Goal: Task Accomplishment & Management: Manage account settings

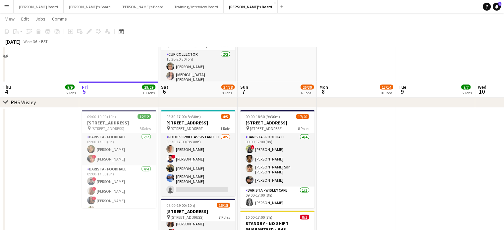
scroll to position [1237, 0]
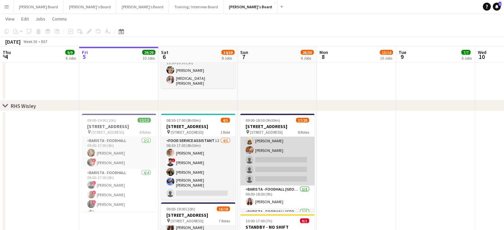
click at [289, 164] on app-card-role "Barista - EXTRA 4A 2/5 09:00-18:00 (9h) Sian Garland Harry Watts single-neutral…" at bounding box center [277, 155] width 74 height 61
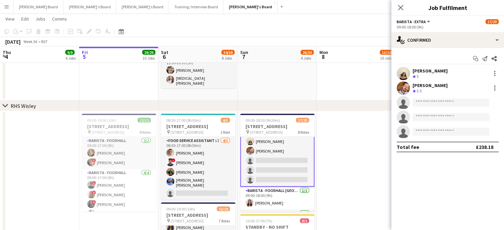
scroll to position [89, 0]
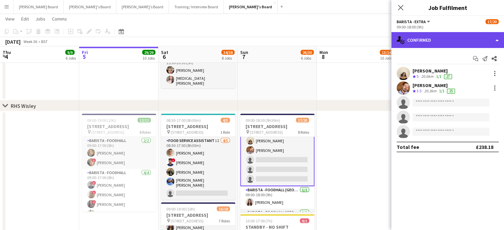
click at [451, 43] on div "single-neutral-actions-check-2 Confirmed" at bounding box center [447, 40] width 113 height 16
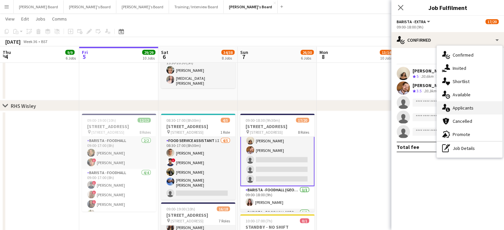
click at [476, 107] on div "single-neutral-actions-information Applicants" at bounding box center [470, 107] width 66 height 13
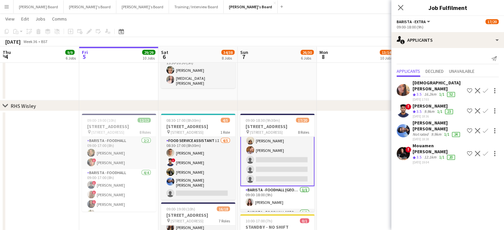
click at [483, 151] on app-icon "Confirm" at bounding box center [485, 153] width 5 height 5
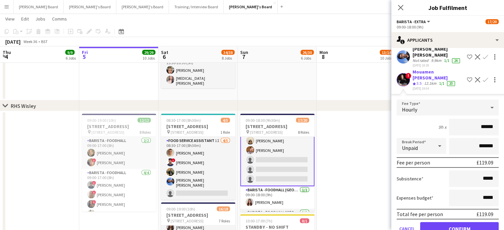
scroll to position [82, 0]
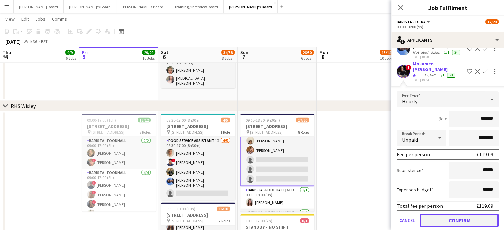
click at [447, 214] on button "Confirm" at bounding box center [459, 220] width 79 height 13
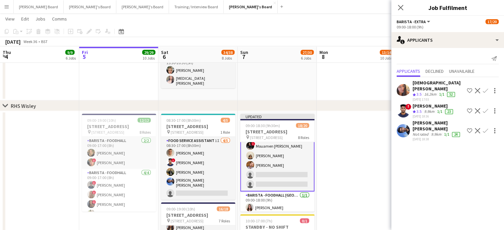
scroll to position [0, 0]
click at [444, 120] on div "[PERSON_NAME] [PERSON_NAME]" at bounding box center [439, 126] width 52 height 12
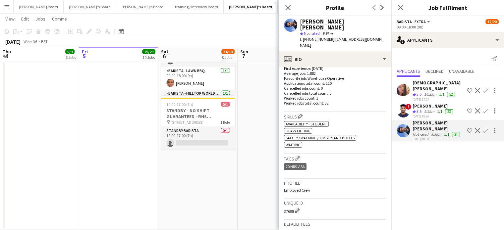
scroll to position [177, 0]
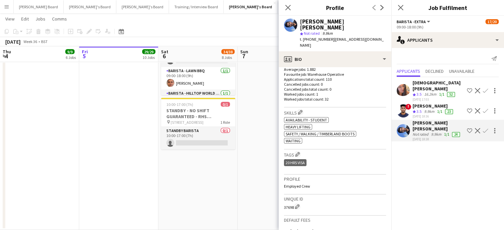
click at [432, 114] on div "05-09-2025 18:36" at bounding box center [434, 116] width 42 height 4
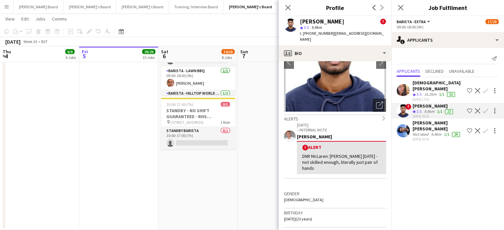
scroll to position [0, 0]
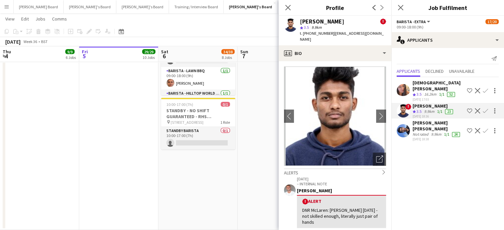
click at [478, 108] on app-icon "Decline" at bounding box center [477, 110] width 5 height 5
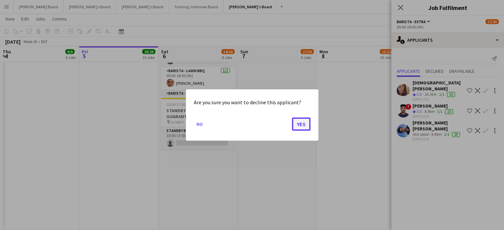
click at [303, 121] on button "Yes" at bounding box center [301, 124] width 19 height 13
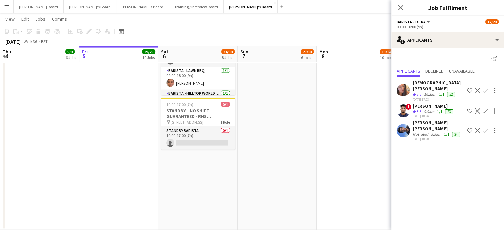
scroll to position [1442, 0]
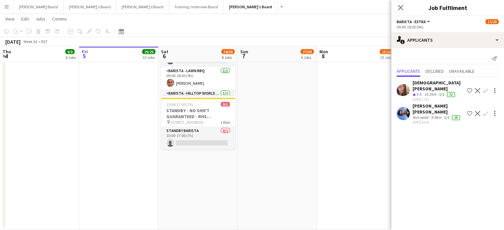
click at [478, 111] on app-icon "Decline" at bounding box center [477, 113] width 5 height 5
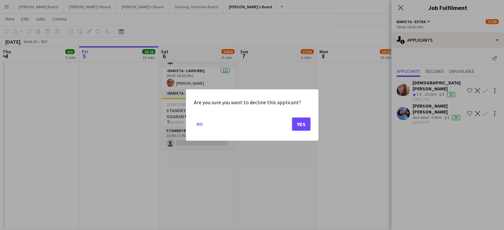
scroll to position [0, 0]
click at [301, 122] on button "Yes" at bounding box center [301, 124] width 19 height 13
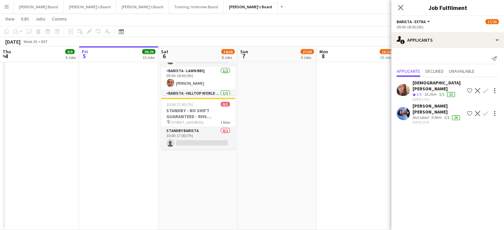
scroll to position [1442, 0]
click at [477, 88] on app-icon "Decline" at bounding box center [477, 90] width 5 height 5
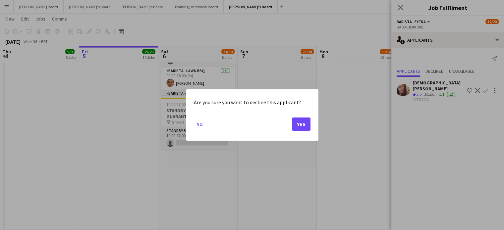
scroll to position [0, 0]
click at [299, 124] on button "Yes" at bounding box center [301, 124] width 19 height 13
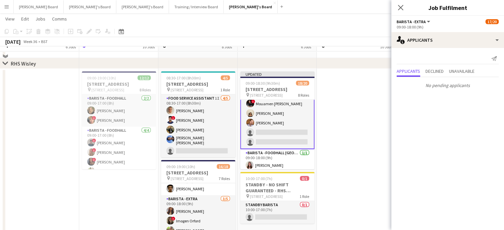
scroll to position [1265, 0]
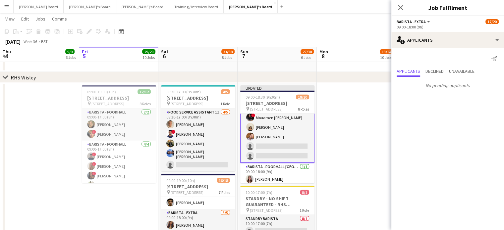
drag, startPoint x: 355, startPoint y: 94, endPoint x: 375, endPoint y: 89, distance: 20.0
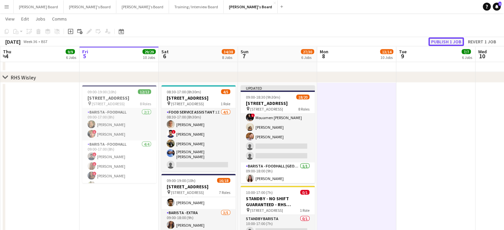
click at [444, 41] on button "Publish 1 job" at bounding box center [446, 41] width 35 height 9
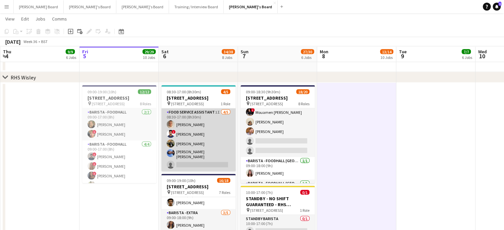
click at [210, 139] on app-card-role "Food Service Assistant 1I 4/5 08:30-17:00 (8h30m) Filip Spragg ! Nagendra Nalag…" at bounding box center [198, 140] width 74 height 63
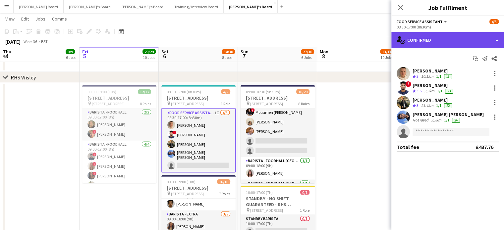
click at [459, 38] on div "single-neutral-actions-check-2 Confirmed" at bounding box center [447, 40] width 113 height 16
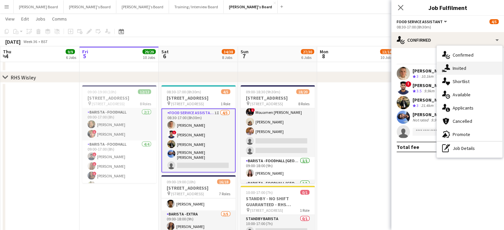
click at [470, 70] on div "single-neutral-actions-share-1 Invited" at bounding box center [470, 68] width 66 height 13
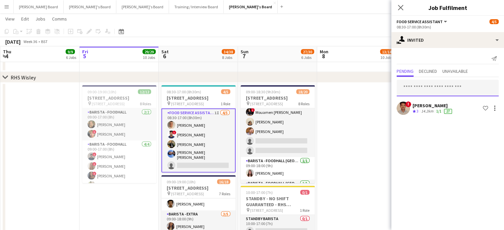
click at [419, 86] on input "text" at bounding box center [448, 88] width 102 height 17
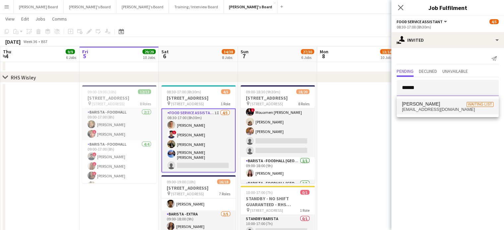
type input "******"
click at [446, 100] on mat-option "Jude Silveira Waiting list judesilveira1@gmail.com" at bounding box center [448, 107] width 102 height 16
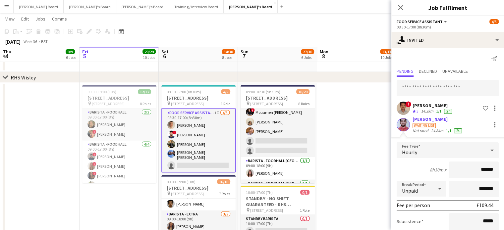
click at [438, 124] on div "Waiting list" at bounding box center [438, 125] width 51 height 6
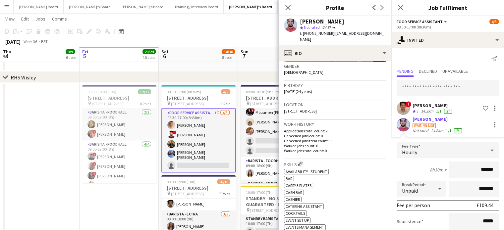
scroll to position [265, 0]
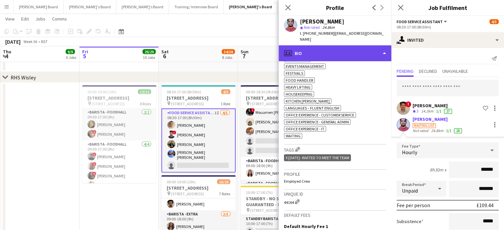
click at [343, 50] on div "profile Bio" at bounding box center [335, 53] width 113 height 16
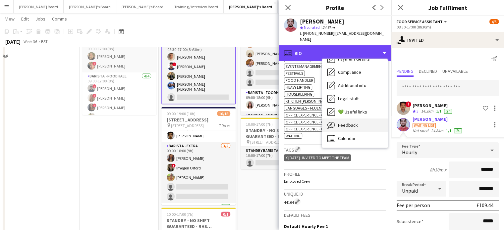
scroll to position [1354, 0]
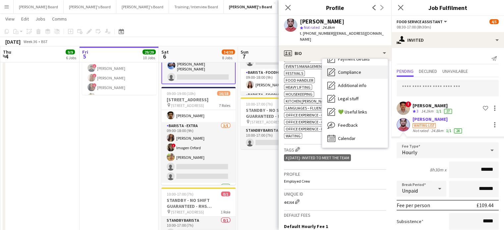
click at [359, 71] on div "Compliance Compliance" at bounding box center [355, 72] width 66 height 13
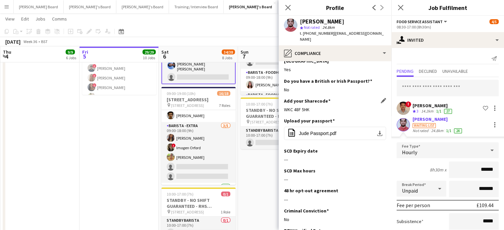
scroll to position [0, 0]
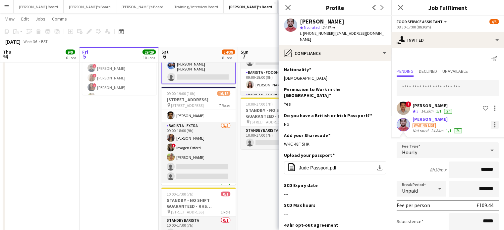
click at [491, 126] on div at bounding box center [495, 125] width 8 height 8
click at [456, 187] on span "Cancel invitation" at bounding box center [468, 185] width 39 height 6
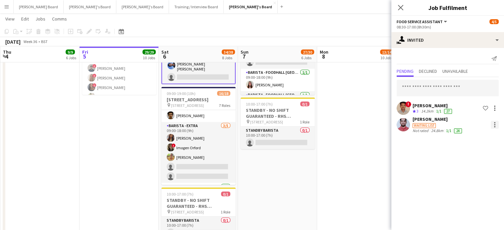
click at [495, 127] on div at bounding box center [494, 126] width 1 height 1
click at [463, 181] on button "Cancel invitation" at bounding box center [474, 185] width 50 height 16
click at [349, 169] on app-date-cell at bounding box center [356, 156] width 79 height 324
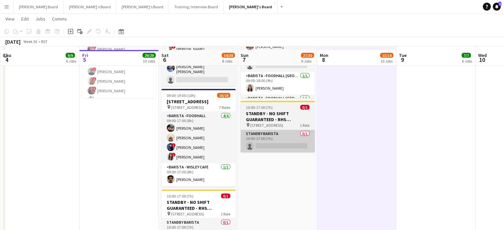
scroll to position [1310, 0]
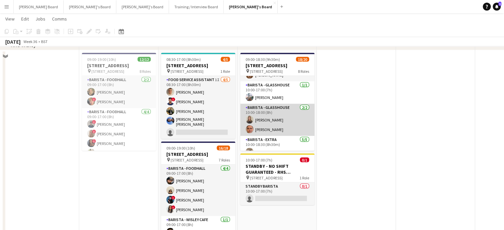
scroll to position [1265, 0]
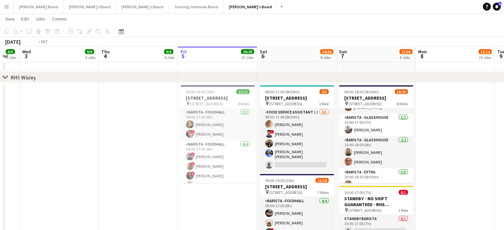
drag, startPoint x: 74, startPoint y: 138, endPoint x: 306, endPoint y: 157, distance: 233.1
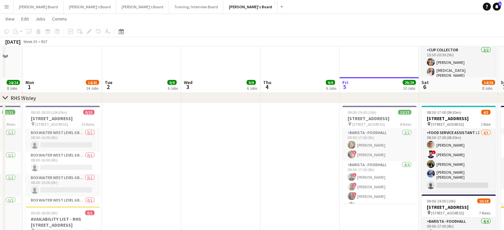
scroll to position [1354, 0]
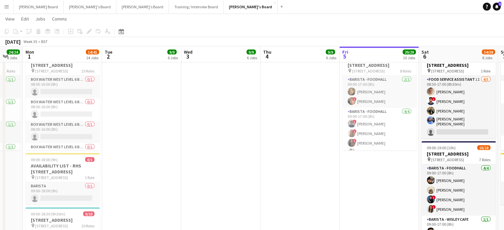
drag, startPoint x: 240, startPoint y: 159, endPoint x: 274, endPoint y: 147, distance: 35.7
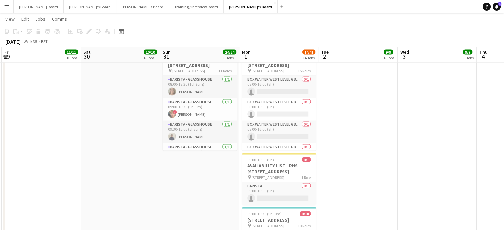
drag, startPoint x: 114, startPoint y: 146, endPoint x: 199, endPoint y: 153, distance: 84.9
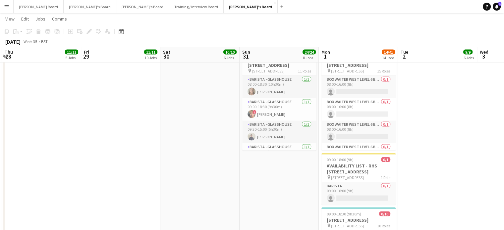
drag, startPoint x: 101, startPoint y: 143, endPoint x: 220, endPoint y: 158, distance: 120.0
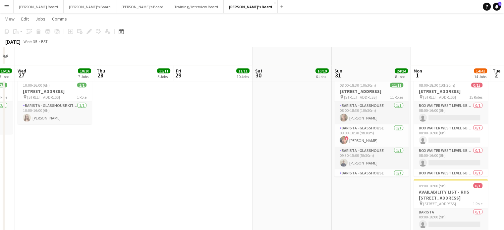
scroll to position [1310, 0]
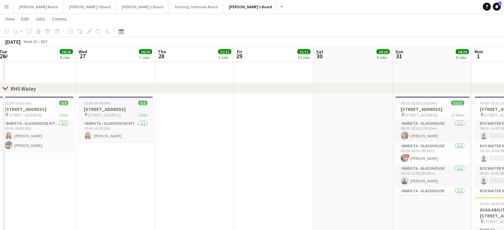
click at [115, 104] on div "10:00-16:00 (6h) 1/1" at bounding box center [116, 103] width 74 height 5
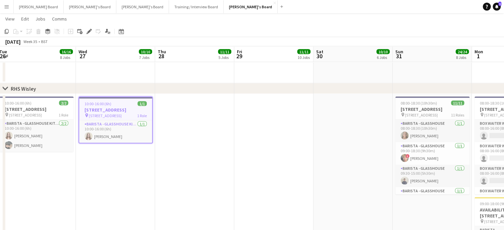
scroll to position [0, 162]
click at [4, 29] on icon "Copy" at bounding box center [6, 31] width 5 height 5
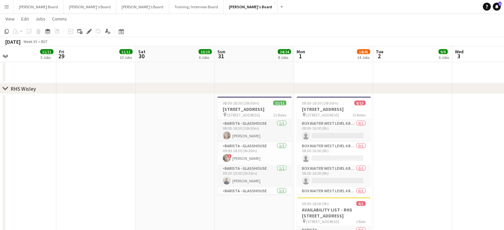
drag, startPoint x: 314, startPoint y: 163, endPoint x: 77, endPoint y: 95, distance: 246.8
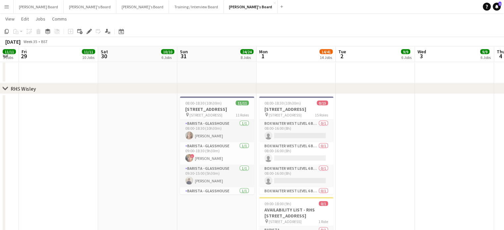
drag, startPoint x: 235, startPoint y: 127, endPoint x: 0, endPoint y: 54, distance: 245.7
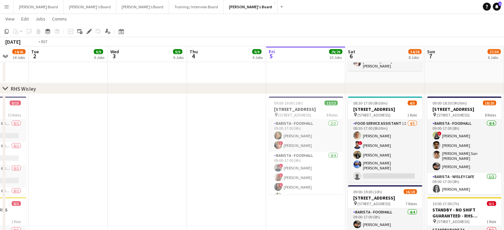
drag, startPoint x: 271, startPoint y: 119, endPoint x: 164, endPoint y: 121, distance: 106.7
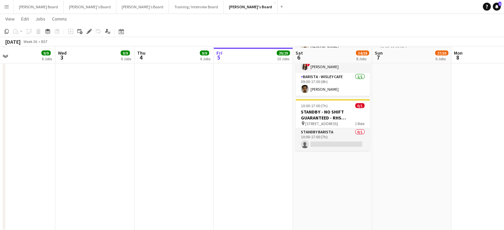
scroll to position [1498, 0]
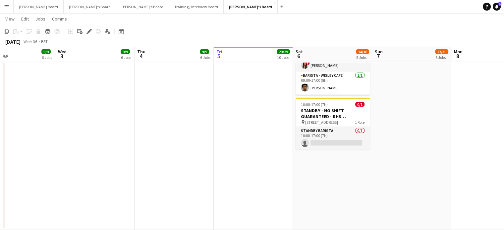
drag, startPoint x: 342, startPoint y: 182, endPoint x: 373, endPoint y: 160, distance: 36.9
click at [342, 181] on app-date-cell "08:30-17:00 (8h30m) [STREET_ADDRESS] pin Woking, GU23 6QB 1 Role Food Service A…" at bounding box center [332, 68] width 79 height 324
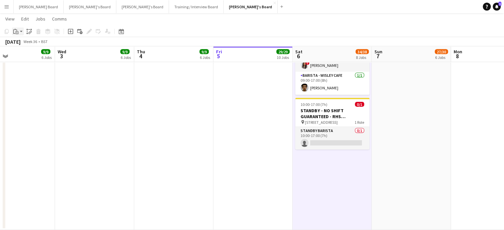
click at [19, 30] on div "Paste" at bounding box center [16, 32] width 8 height 8
click at [41, 42] on link "Paste Ctrl+V" at bounding box center [49, 44] width 62 height 6
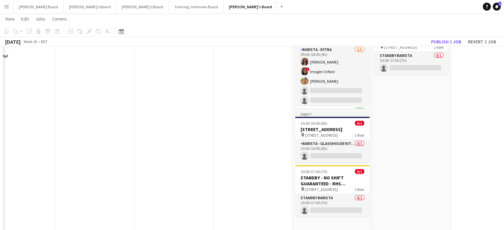
scroll to position [1498, 0]
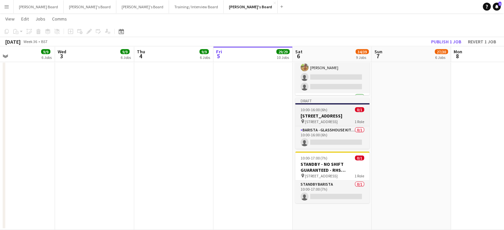
click at [320, 112] on span "10:00-16:00 (6h)" at bounding box center [314, 109] width 27 height 5
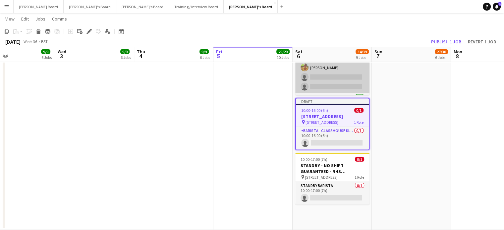
drag, startPoint x: 89, startPoint y: 32, endPoint x: 345, endPoint y: 73, distance: 259.8
click at [89, 32] on icon at bounding box center [89, 32] width 4 height 4
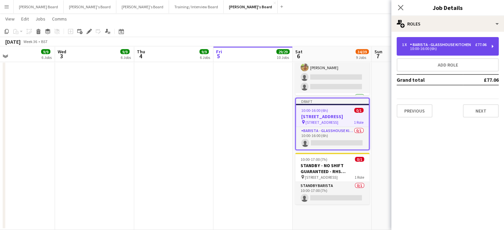
click at [420, 54] on div "1 x Barista - Glasshouse Kitchen £77.06 10:00-16:00 (6h)" at bounding box center [448, 46] width 102 height 19
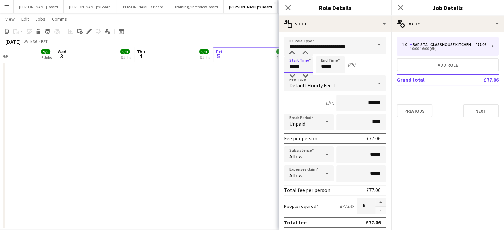
click at [294, 64] on input "*****" at bounding box center [298, 64] width 29 height 17
type input "*****"
click at [292, 74] on div at bounding box center [291, 76] width 13 height 7
click at [326, 68] on input "*****" at bounding box center [330, 64] width 29 height 17
click at [325, 55] on div at bounding box center [323, 53] width 13 height 7
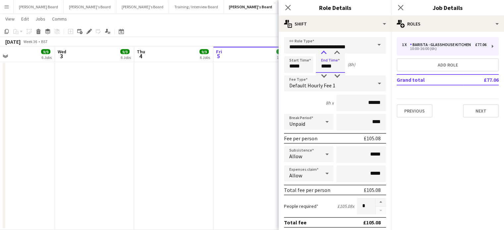
type input "*****"
click at [325, 55] on div at bounding box center [323, 53] width 13 height 7
click at [376, 202] on button "button" at bounding box center [381, 202] width 11 height 9
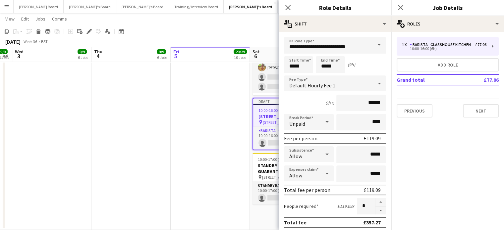
scroll to position [0, 177]
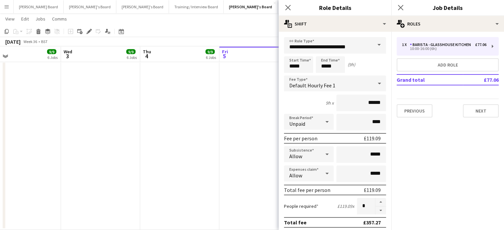
drag, startPoint x: 204, startPoint y: 122, endPoint x: 69, endPoint y: 127, distance: 134.7
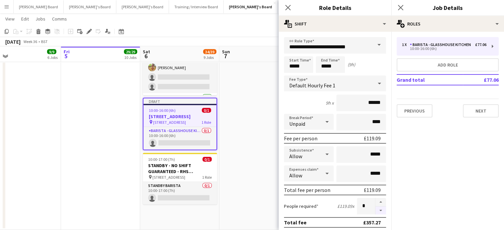
click at [377, 209] on button "button" at bounding box center [381, 211] width 11 height 8
type input "*"
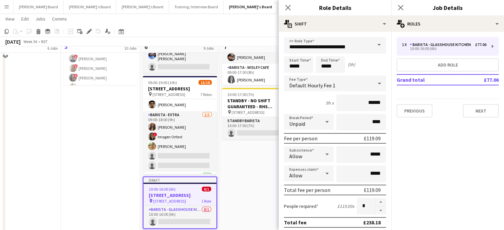
scroll to position [1410, 0]
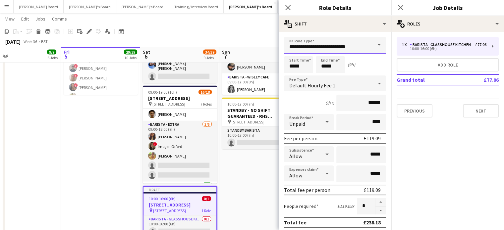
click at [351, 48] on input "**********" at bounding box center [335, 45] width 102 height 17
click at [351, 47] on input "**********" at bounding box center [335, 45] width 102 height 17
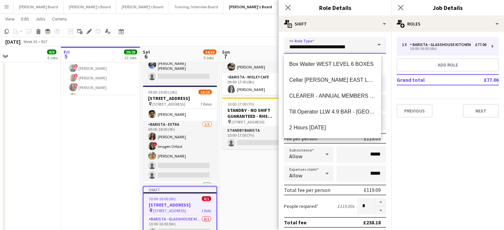
click at [351, 47] on input "**********" at bounding box center [335, 45] width 102 height 17
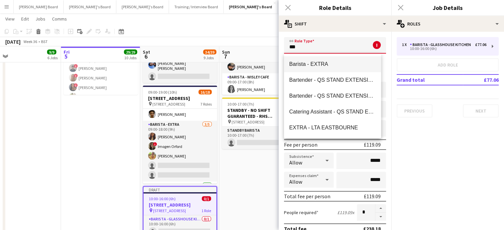
click at [352, 63] on span "Barista - EXTRA" at bounding box center [332, 64] width 87 height 6
type input "**********"
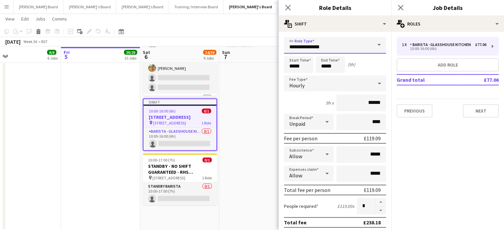
scroll to position [1498, 0]
click at [248, 159] on app-date-cell "09:00-18:30 (9h30m) [STREET_ADDRESS] pin Woking, GU23 6QB 8 Roles Barista - Foo…" at bounding box center [258, 68] width 79 height 324
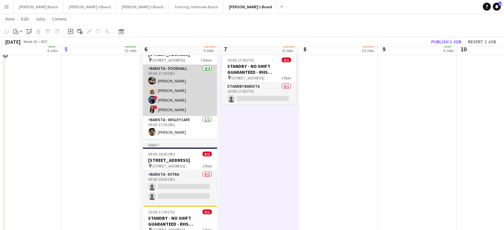
scroll to position [1410, 0]
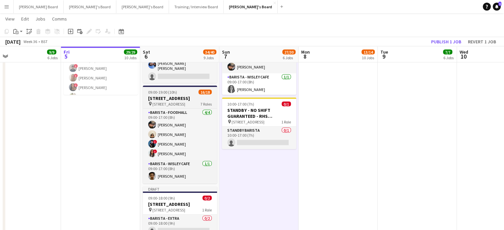
click at [178, 95] on div "09:00-19:00 (10h) 16/18" at bounding box center [180, 92] width 74 height 5
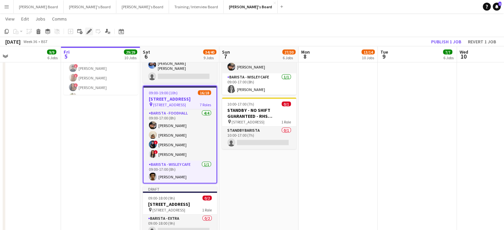
click at [89, 29] on icon "Edit" at bounding box center [89, 31] width 5 height 5
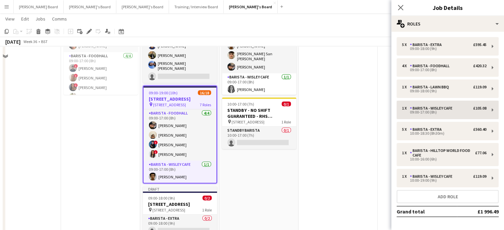
scroll to position [1366, 0]
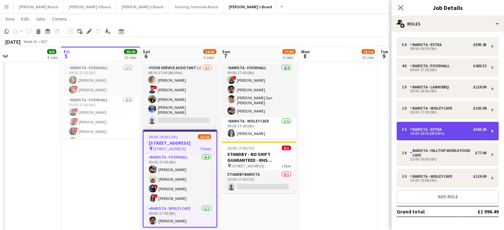
click at [422, 131] on div "Barista - EXTRA" at bounding box center [427, 129] width 34 height 5
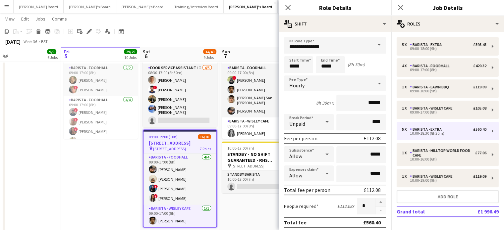
click at [375, 211] on div at bounding box center [380, 206] width 11 height 17
click at [375, 209] on div at bounding box center [380, 206] width 11 height 17
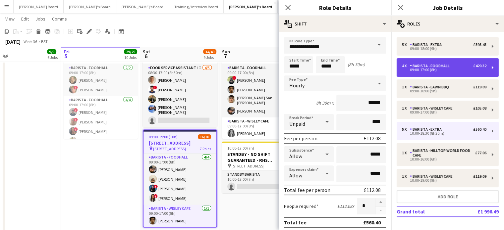
click at [433, 69] on div "09:00-17:00 (8h)" at bounding box center [444, 69] width 85 height 3
type input "**********"
type input "*****"
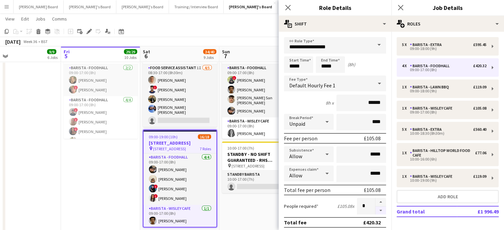
click at [376, 211] on button "button" at bounding box center [381, 211] width 11 height 8
type input "*"
click at [255, 220] on app-date-cell "09:00-18:30 (9h30m) 18/20 RHS Wisley Gardens, Wisley Ln, Woking GU23 6QB pin Wo…" at bounding box center [258, 204] width 79 height 332
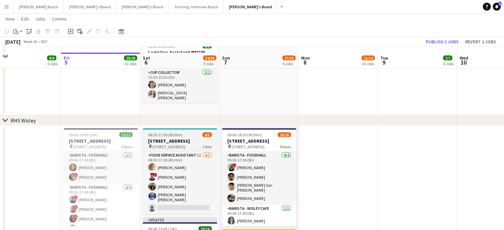
scroll to position [1277, 0]
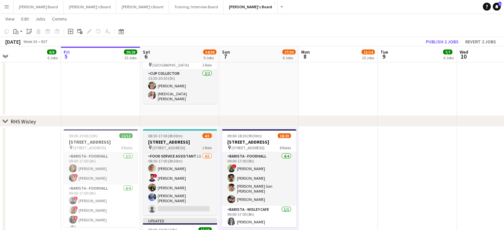
click at [171, 134] on span "08:30-17:00 (8h30m)" at bounding box center [165, 136] width 34 height 5
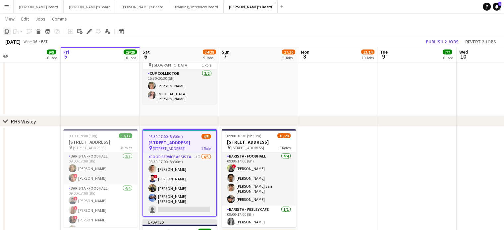
click at [4, 32] on icon "Copy" at bounding box center [6, 31] width 5 height 5
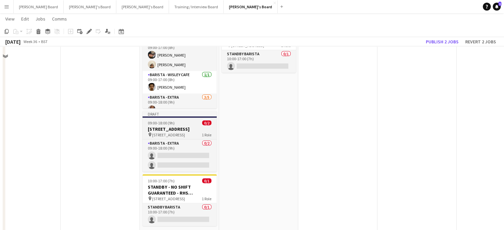
scroll to position [1505, 0]
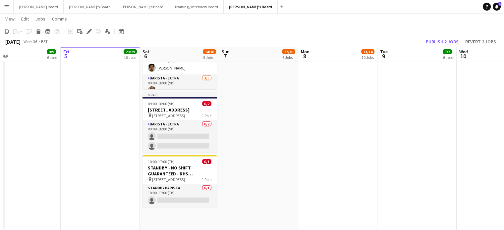
click at [184, 226] on app-date-cell "08:30-17:00 (8h30m) 4/5 RHS Wisley Gardens, Wisley Ln, Woking GU23 6QB pin Woki…" at bounding box center [179, 65] width 79 height 332
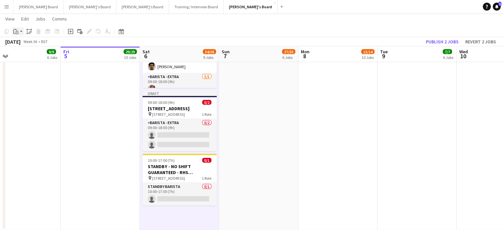
click at [20, 35] on app-action-btn "Paste" at bounding box center [18, 32] width 12 height 8
click at [24, 43] on link "Paste Ctrl+V" at bounding box center [49, 44] width 62 height 6
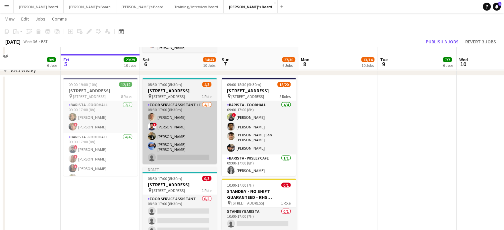
scroll to position [1373, 0]
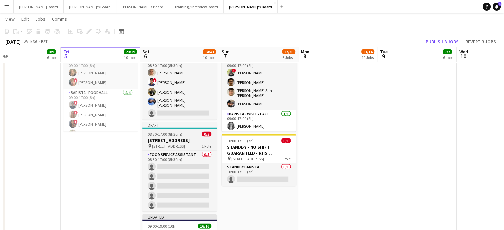
click at [167, 137] on span "08:30-17:00 (8h30m)" at bounding box center [165, 134] width 34 height 5
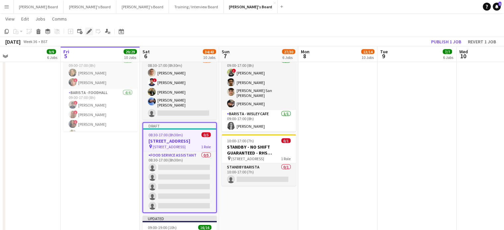
click at [88, 30] on icon "Edit" at bounding box center [89, 31] width 5 height 5
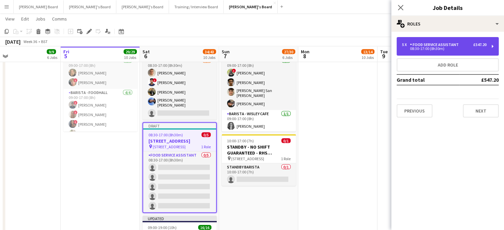
click at [437, 50] on div "08:30-17:00 (8h30m)" at bounding box center [444, 48] width 85 height 3
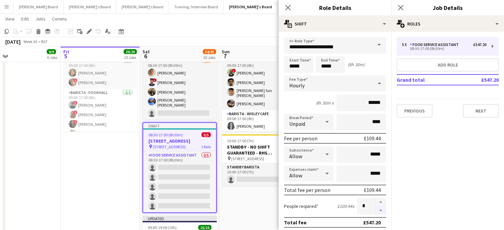
click at [376, 209] on button "button" at bounding box center [381, 211] width 11 height 8
type input "*"
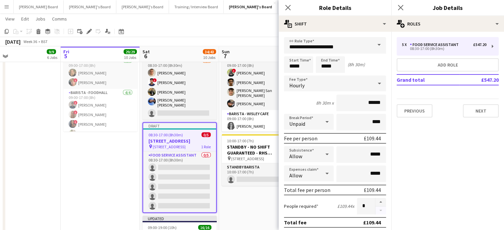
click at [375, 209] on div at bounding box center [380, 206] width 11 height 17
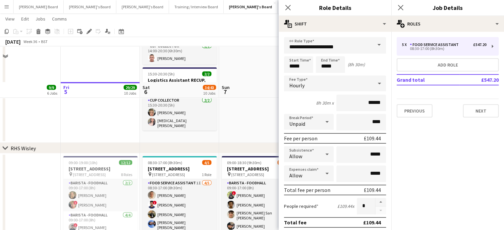
scroll to position [1240, 0]
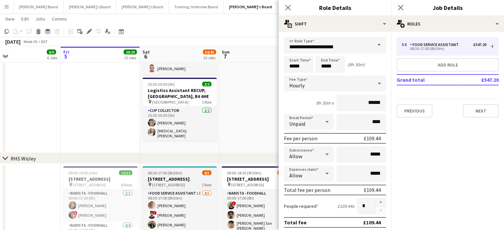
click at [160, 157] on div "chevron-right RHS Wisley" at bounding box center [252, 158] width 504 height 11
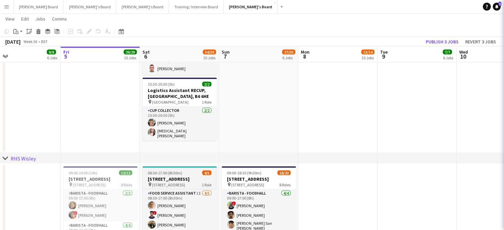
click at [175, 180] on h3 "RHS Wisley Gardens, Wisley Ln, Woking GU23 6QB" at bounding box center [180, 179] width 74 height 6
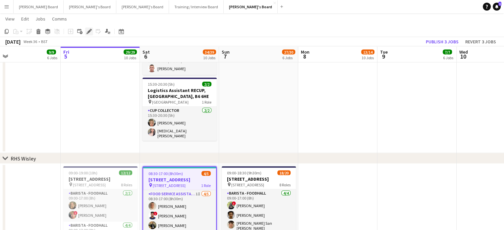
click at [86, 31] on div "Edit" at bounding box center [89, 32] width 8 height 8
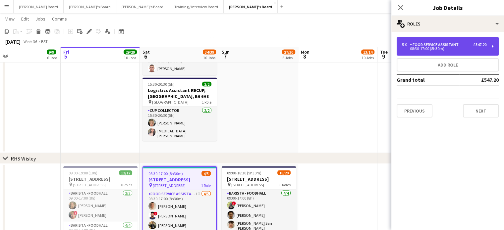
click at [410, 47] on div "08:30-17:00 (8h30m)" at bounding box center [444, 48] width 85 height 3
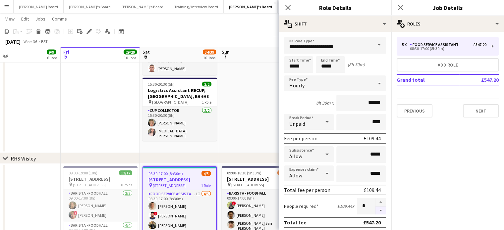
click at [376, 209] on button "button" at bounding box center [381, 211] width 11 height 8
type input "*"
click at [375, 209] on div at bounding box center [380, 206] width 11 height 17
click at [264, 130] on app-date-cell "10:00-15:00 (5h) 1/1 Logistics Assistant RECUP, VILLA PARK, B6 6HE pin Villa Pa…" at bounding box center [258, 36] width 79 height 233
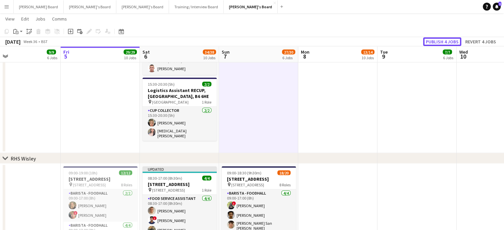
click at [442, 41] on button "Publish 4 jobs" at bounding box center [442, 41] width 38 height 9
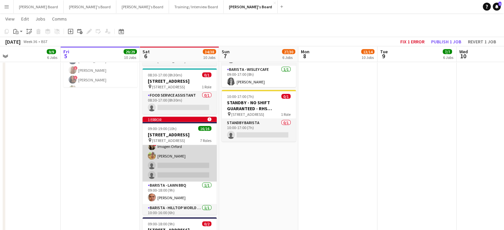
scroll to position [88, 0]
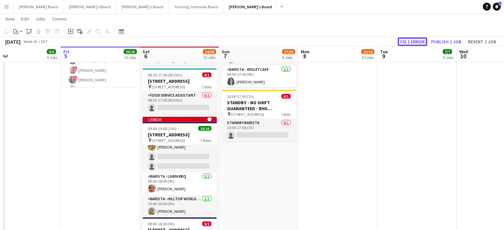
click at [419, 44] on button "Fix 1 error" at bounding box center [412, 41] width 29 height 9
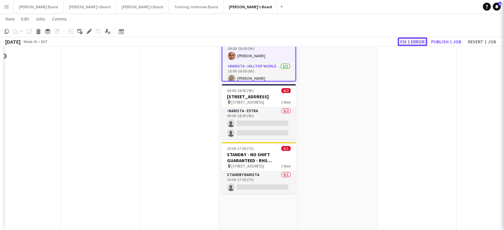
scroll to position [403, 0]
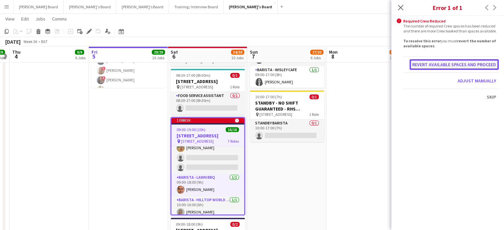
click at [466, 63] on button "Revert available spaces and proceed" at bounding box center [454, 64] width 89 height 11
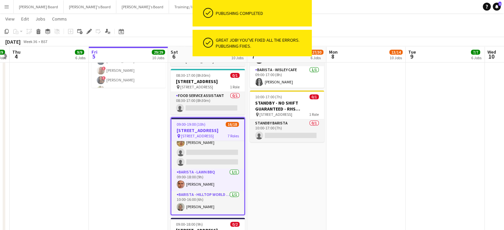
click at [190, 134] on h3 "RHS Wisley Gardens, Wisley Ln, Woking GU23 6QB" at bounding box center [207, 131] width 73 height 6
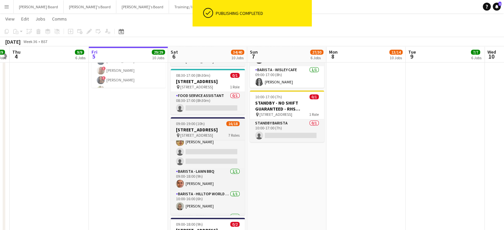
click at [200, 133] on h3 "RHS Wisley Gardens, Wisley Ln, Woking GU23 6QB" at bounding box center [208, 130] width 74 height 6
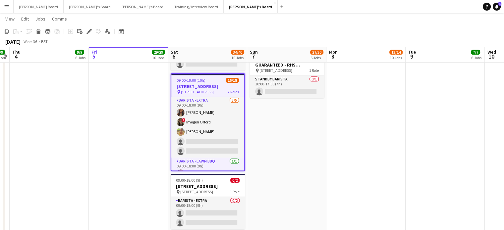
scroll to position [64, 0]
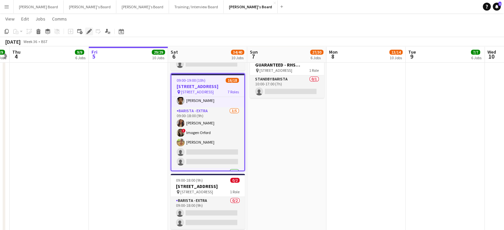
click at [87, 30] on icon "Edit" at bounding box center [89, 31] width 5 height 5
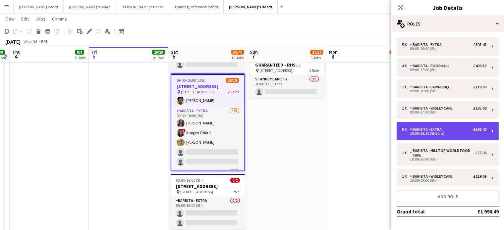
click at [406, 134] on div "10:00-18:30 (8h30m)" at bounding box center [444, 133] width 85 height 3
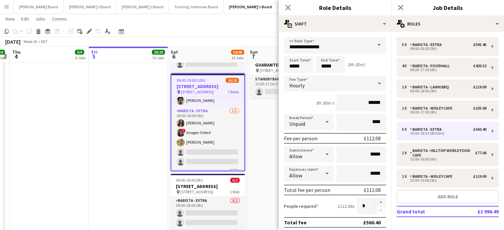
click at [376, 212] on div at bounding box center [380, 206] width 11 height 17
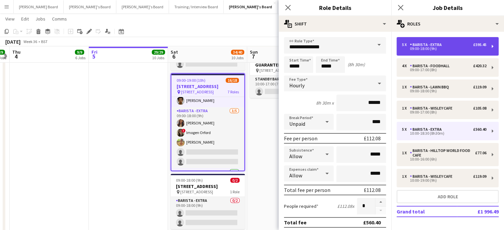
click at [426, 44] on div "Barista - EXTRA" at bounding box center [427, 44] width 34 height 5
type input "*****"
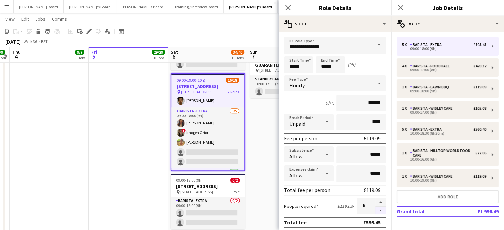
click at [376, 209] on button "button" at bounding box center [381, 211] width 11 height 8
type input "*"
click at [263, 122] on app-date-cell "09:00-18:30 (9h30m) 18/20 RHS Wisley Gardens, Wisley Ln, Woking GU23 6QB pin Wo…" at bounding box center [286, 129] width 79 height 372
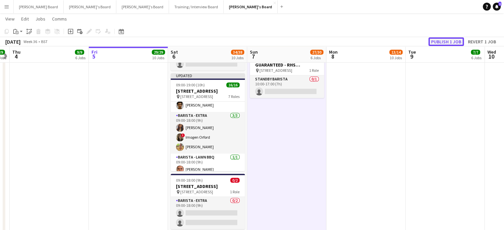
click at [454, 42] on button "Publish 1 job" at bounding box center [446, 41] width 35 height 9
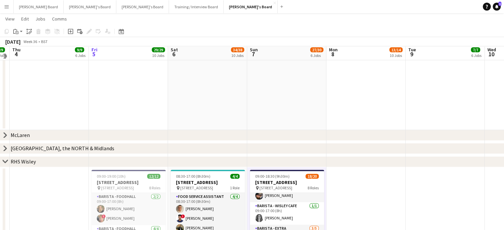
scroll to position [221, 0]
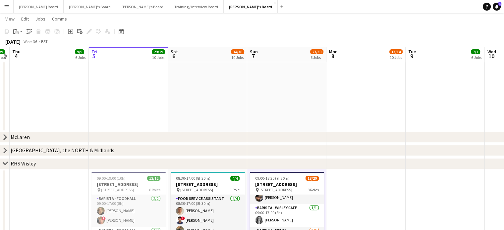
click at [6, 136] on icon "chevron-right" at bounding box center [5, 137] width 5 height 5
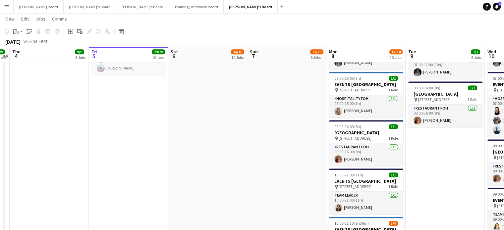
scroll to position [0, 209]
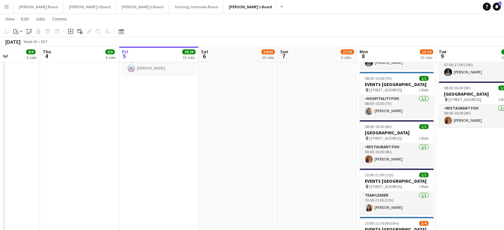
drag, startPoint x: 49, startPoint y: 140, endPoint x: 162, endPoint y: 143, distance: 112.4
click at [146, 144] on app-calendar-viewport "Mon 1 14/41 14 Jobs Tue 2 9/9 6 Jobs Wed 3 9/9 6 Jobs Thu 4 9/9 6 Jobs Fri 5 29…" at bounding box center [252, 34] width 504 height 1519
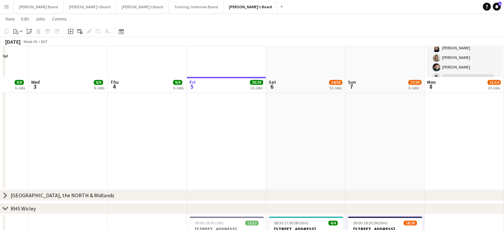
scroll to position [1016, 0]
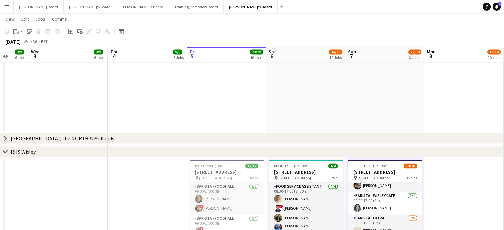
click at [5, 140] on icon at bounding box center [5, 138] width 3 height 5
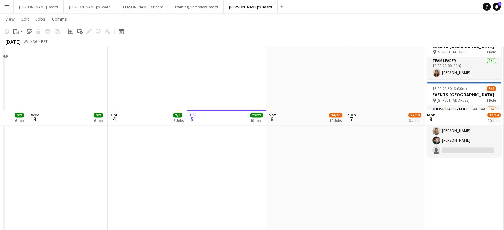
scroll to position [884, 0]
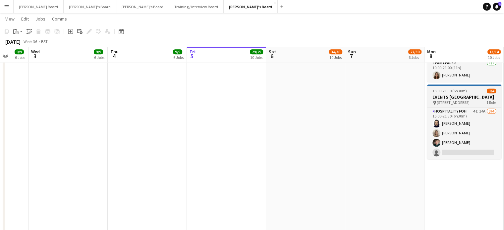
drag, startPoint x: 362, startPoint y: 133, endPoint x: 313, endPoint y: 131, distance: 49.4
click at [290, 132] on app-calendar-viewport "Sun 31 24/24 8 Jobs Mon 1 14/41 14 Jobs Tue 2 9/9 6 Jobs Wed 3 9/9 6 Jobs Thu 4…" at bounding box center [252, 17] width 504 height 1750
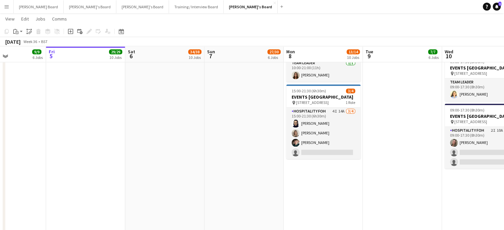
scroll to position [0, 263]
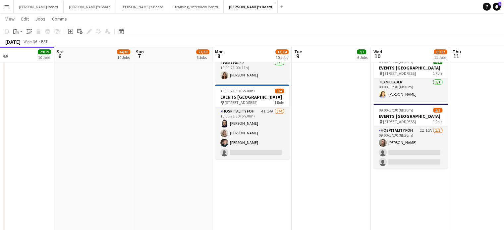
drag, startPoint x: 379, startPoint y: 198, endPoint x: 308, endPoint y: 202, distance: 71.4
click at [308, 202] on app-calendar-viewport "Tue 2 9/9 6 Jobs Wed 3 9/9 6 Jobs Thu 4 9/9 6 Jobs Fri 5 29/29 10 Jobs Sat 6 34…" at bounding box center [252, 17] width 504 height 1750
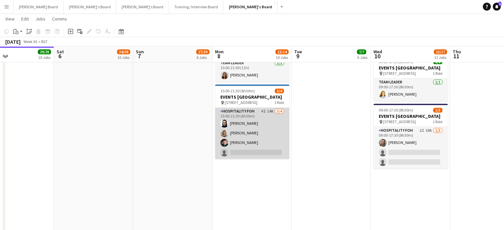
click at [263, 159] on app-card-role "Hospitality FOH 4I 14A 3/4 15:00-21:30 (6h30m) Zoe Boslem Mathilde Wilkie Will …" at bounding box center [252, 133] width 74 height 51
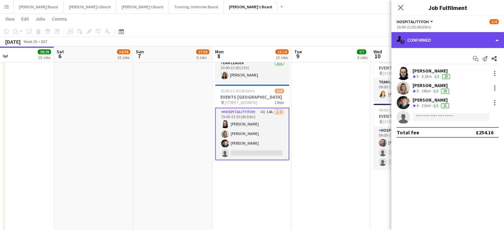
click at [455, 41] on div "single-neutral-actions-check-2 Confirmed" at bounding box center [447, 40] width 113 height 16
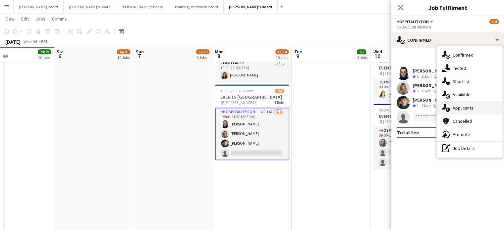
click at [468, 112] on div "single-neutral-actions-information Applicants" at bounding box center [470, 107] width 66 height 13
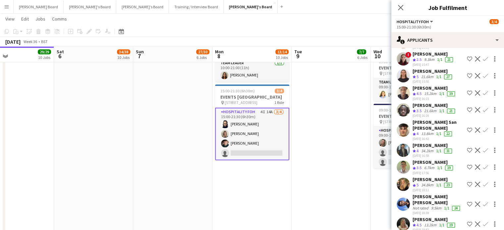
scroll to position [133, 0]
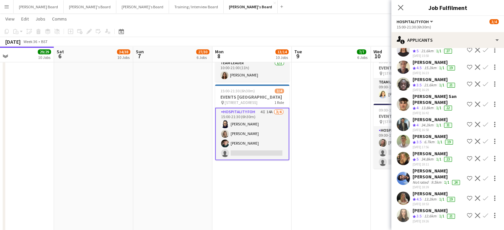
click at [483, 213] on app-icon "Confirm" at bounding box center [485, 215] width 5 height 5
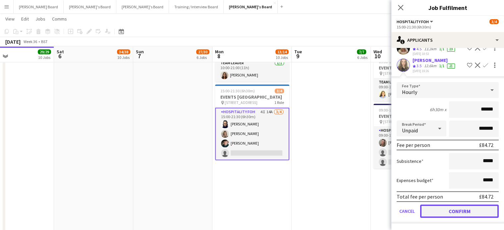
click at [450, 213] on button "Confirm" at bounding box center [459, 211] width 79 height 13
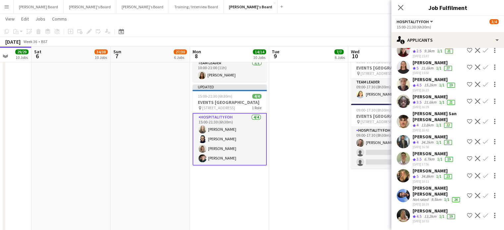
drag, startPoint x: 354, startPoint y: 184, endPoint x: 237, endPoint y: 185, distance: 117.0
click at [237, 185] on app-calendar-viewport "Tue 2 9/9 6 Jobs Wed 3 9/9 6 Jobs Thu 4 9/9 6 Jobs Fri 5 29/29 10 Jobs Sat 6 34…" at bounding box center [252, 17] width 504 height 1750
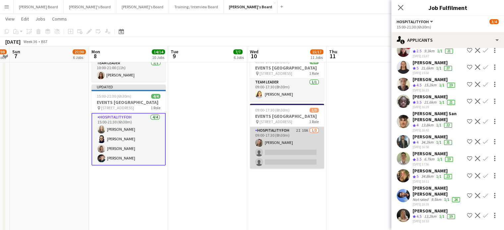
scroll to position [0, 228]
click at [309, 169] on app-card-role "Hospitality FOH 2I 10A 1/3 09:00-17:30 (8h30m) Jazmin Gammon single-neutral-act…" at bounding box center [287, 148] width 74 height 42
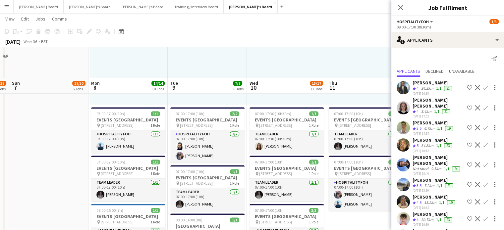
scroll to position [618, 0]
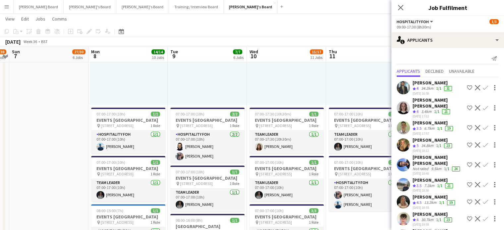
drag, startPoint x: 361, startPoint y: 179, endPoint x: 212, endPoint y: 168, distance: 148.9
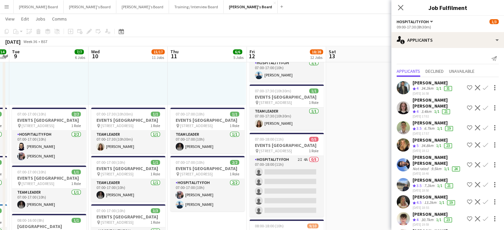
scroll to position [0, 213]
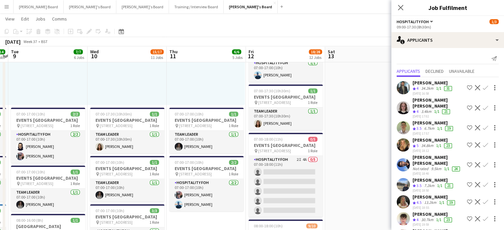
drag, startPoint x: 358, startPoint y: 191, endPoint x: 292, endPoint y: 190, distance: 66.3
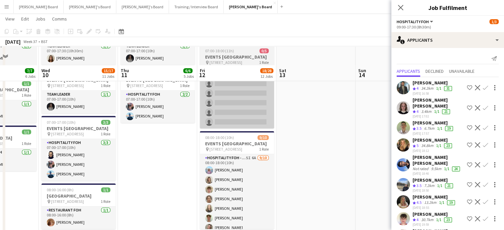
scroll to position [751, 0]
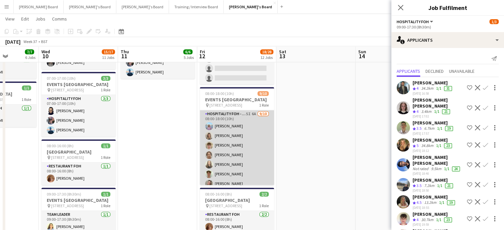
click at [245, 185] on app-card-role "Hospitality FOH - TLC 5I 6A 9/10 08:00-18:00 (10h) Lara Habling Mathilde Wilkie…" at bounding box center [237, 164] width 74 height 109
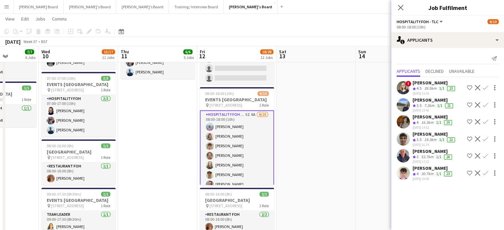
click at [484, 171] on app-icon "Confirm" at bounding box center [485, 173] width 5 height 5
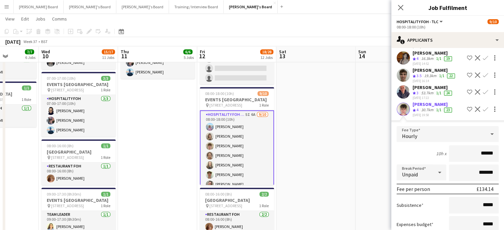
scroll to position [88, 0]
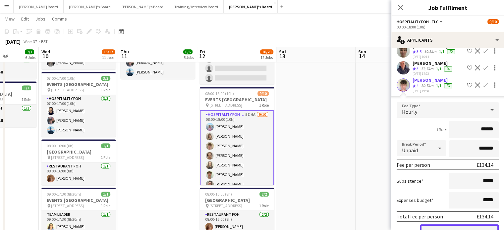
click at [461, 227] on button "Confirm" at bounding box center [459, 231] width 79 height 13
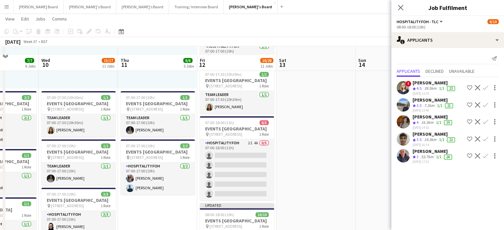
scroll to position [618, 0]
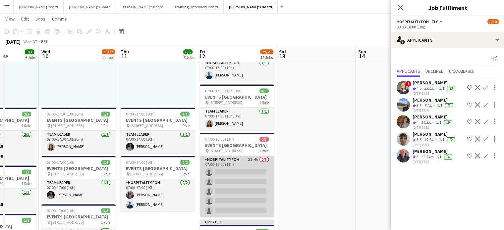
click at [227, 207] on app-card-role "Hospitality FOH 2I 4A 0/5 07:00-18:00 (11h) single-neutral-actions single-neutr…" at bounding box center [237, 186] width 74 height 61
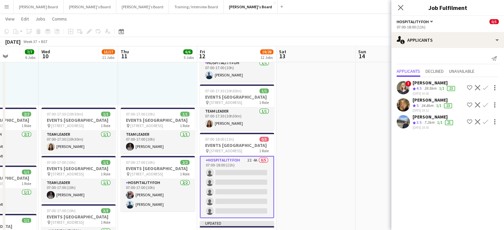
click at [484, 104] on app-icon "Confirm" at bounding box center [485, 104] width 5 height 5
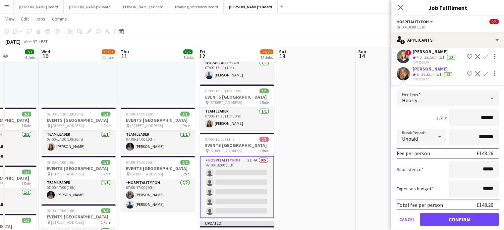
scroll to position [54, 0]
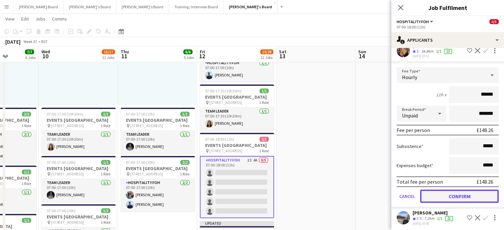
click at [452, 199] on button "Confirm" at bounding box center [459, 196] width 79 height 13
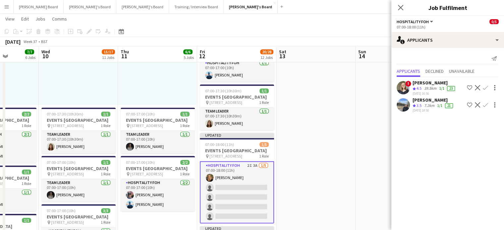
scroll to position [0, 0]
click at [463, 73] on span "Unavailable" at bounding box center [462, 71] width 26 height 5
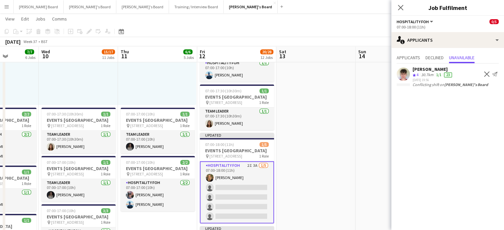
click at [488, 75] on app-icon "Decline" at bounding box center [486, 74] width 5 height 5
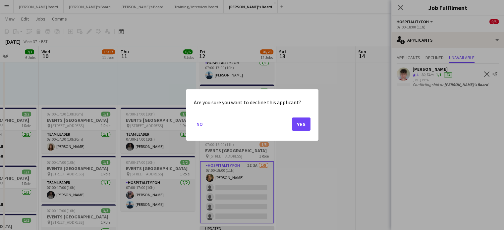
click at [311, 125] on div "Are you sure you want to decline this applicant? No Yes" at bounding box center [252, 114] width 133 height 51
click at [305, 126] on button "Yes" at bounding box center [301, 124] width 19 height 13
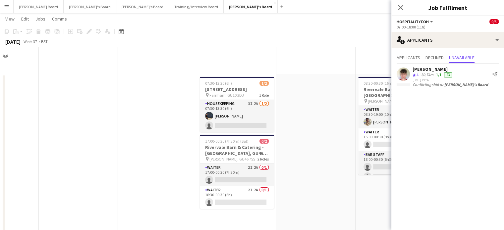
scroll to position [618, 0]
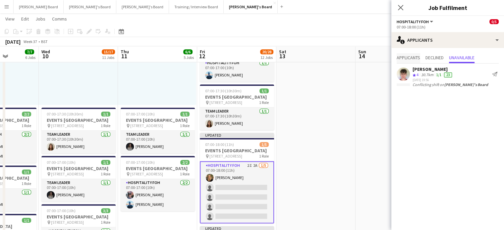
click at [407, 57] on span "Applicants" at bounding box center [409, 57] width 24 height 5
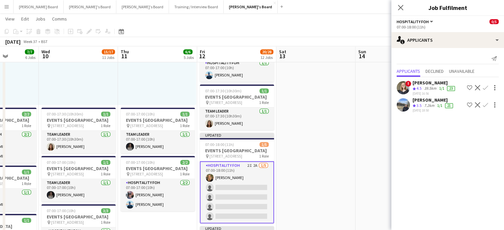
click at [417, 107] on span "3.5" at bounding box center [419, 105] width 5 height 5
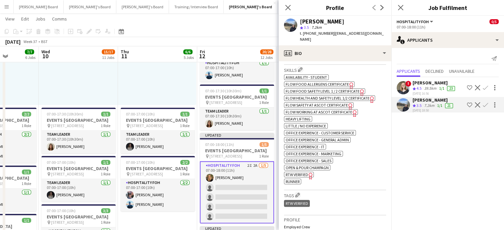
scroll to position [177, 0]
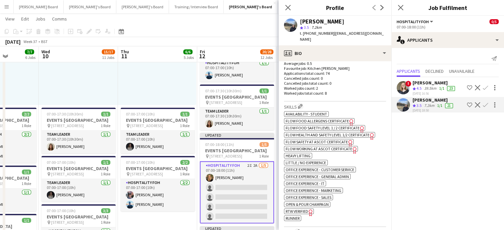
click at [171, 85] on div "07:00-15:30 (8h30m) 1/1 pin Woking, GU21 4YH 1 Role Barista 1/1 07:00-15:30 (8h…" at bounding box center [157, 53] width 78 height 103
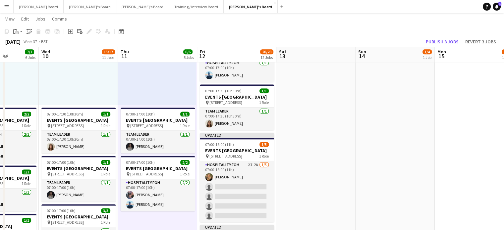
click at [439, 46] on app-board-header-date "Mon 15 2/3 1 Job" at bounding box center [474, 54] width 79 height 16
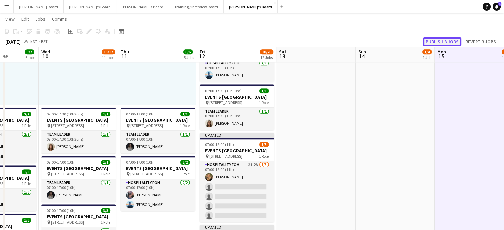
click at [444, 44] on button "Publish 3 jobs" at bounding box center [442, 41] width 38 height 9
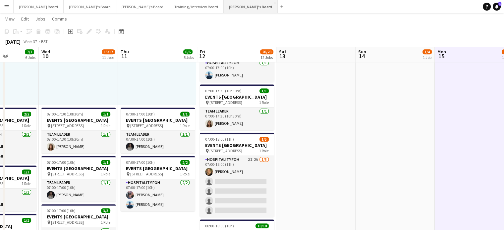
click at [224, 6] on button "Jakub's Board Close" at bounding box center [251, 6] width 54 height 13
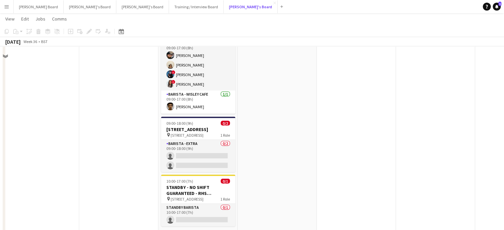
scroll to position [1445, 0]
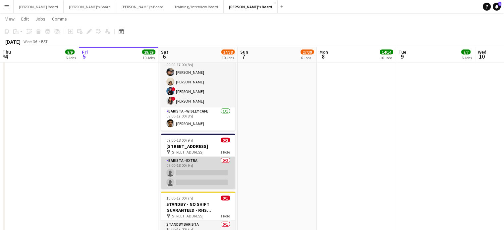
click at [232, 189] on app-card-role "Barista - EXTRA 0/2 09:00-18:00 (9h) single-neutral-actions single-neutral-acti…" at bounding box center [198, 173] width 74 height 32
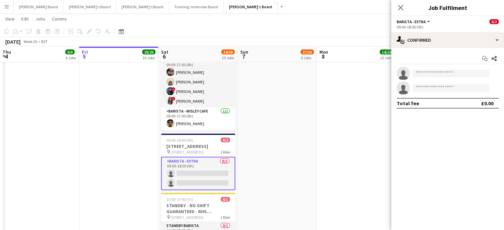
click at [231, 191] on app-card-role "Barista - EXTRA 0/2 09:00-18:00 (9h) single-neutral-actions single-neutral-acti…" at bounding box center [198, 173] width 74 height 33
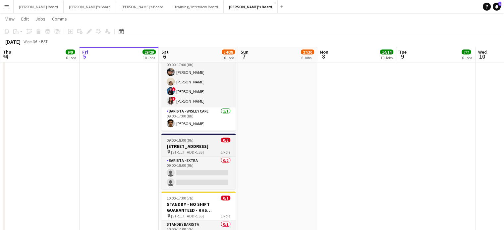
click at [205, 149] on h3 "RHS Wisley Gardens, Wisley Ln, Woking GU23 6QB" at bounding box center [198, 147] width 74 height 6
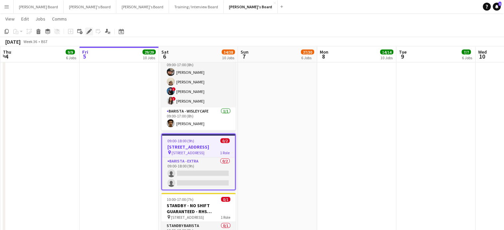
click at [90, 30] on icon at bounding box center [89, 32] width 4 height 4
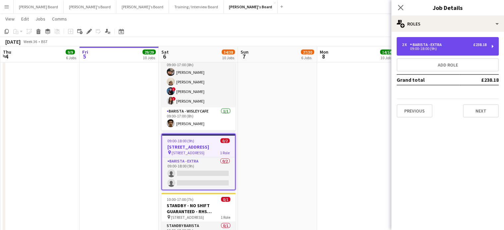
drag, startPoint x: 438, startPoint y: 48, endPoint x: 439, endPoint y: 55, distance: 7.2
click at [438, 49] on div "09:00-18:00 (9h)" at bounding box center [444, 48] width 85 height 3
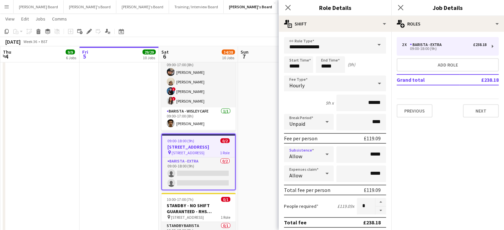
click at [311, 146] on div "Allow" at bounding box center [302, 154] width 36 height 16
click at [314, 193] on mat-option "Don't allow" at bounding box center [307, 189] width 47 height 17
click at [312, 170] on div "Allow" at bounding box center [302, 174] width 36 height 16
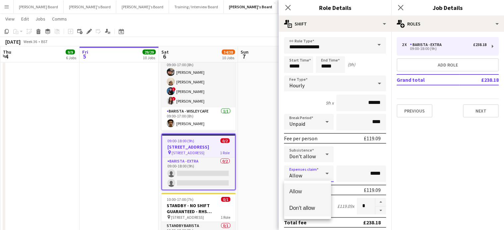
click at [318, 209] on span "Don't allow" at bounding box center [307, 208] width 36 height 6
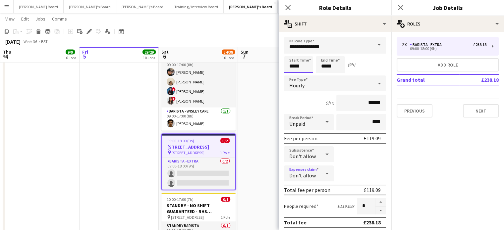
click at [295, 63] on input "*****" at bounding box center [298, 64] width 29 height 17
click at [293, 51] on div at bounding box center [291, 53] width 13 height 7
type input "*****"
click at [293, 51] on div at bounding box center [291, 53] width 13 height 7
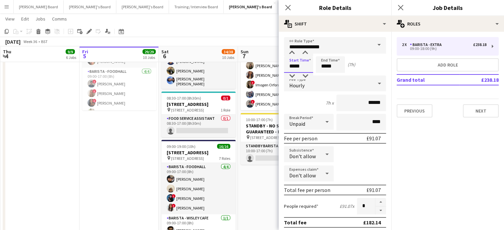
scroll to position [1313, 0]
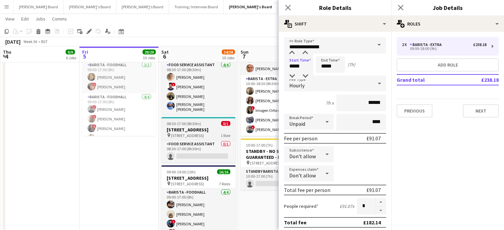
click at [187, 131] on h3 "RHS Wisley Gardens, Wisley Ln, Woking GU23 6QB" at bounding box center [198, 130] width 74 height 6
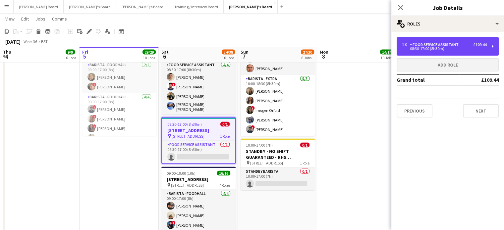
click at [413, 47] on div "08:30-17:00 (8h30m)" at bounding box center [444, 48] width 85 height 3
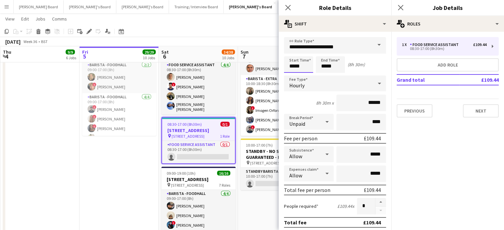
click at [293, 65] on input "*****" at bounding box center [298, 64] width 29 height 17
click at [291, 54] on div at bounding box center [291, 53] width 13 height 7
click at [288, 51] on div at bounding box center [291, 53] width 13 height 7
click at [292, 54] on div at bounding box center [291, 53] width 13 height 7
click at [306, 77] on div at bounding box center [305, 76] width 13 height 7
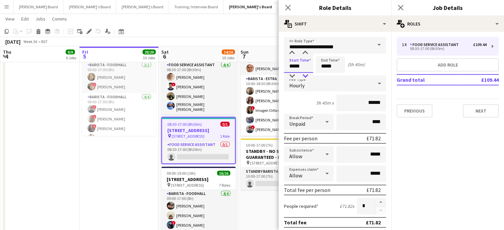
type input "*****"
click at [306, 77] on div at bounding box center [305, 76] width 13 height 7
click at [98, 171] on app-date-cell "09:00-19:00 (10h) 12/12 RHS Wisley Gardens, Wisley Ln, Woking GU23 6QB pin Woki…" at bounding box center [119, 223] width 79 height 377
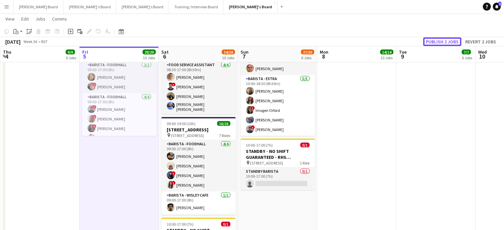
click at [451, 43] on button "Publish 2 jobs" at bounding box center [442, 41] width 38 height 9
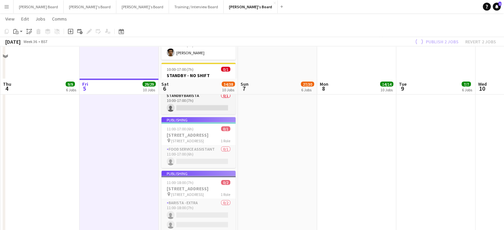
scroll to position [1500, 0]
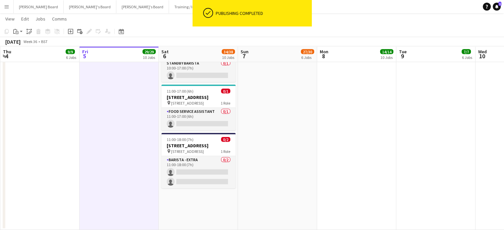
click at [211, 187] on app-card-role "Barista - EXTRA 0/2 11:00-18:00 (7h) single-neutral-actions single-neutral-acti…" at bounding box center [198, 172] width 74 height 32
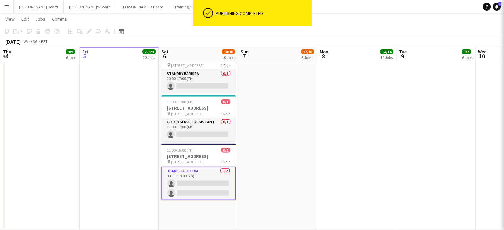
scroll to position [1490, 0]
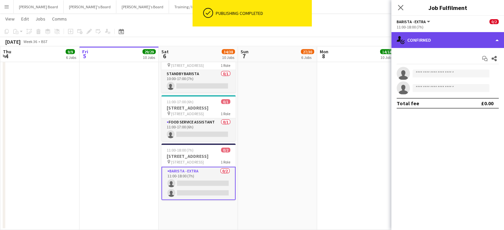
click at [454, 41] on div "single-neutral-actions-check-2 Confirmed" at bounding box center [447, 40] width 113 height 16
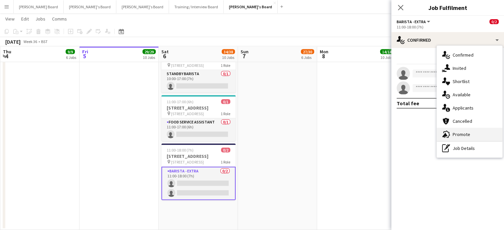
click at [473, 138] on div "advertising-megaphone Promote" at bounding box center [470, 134] width 66 height 13
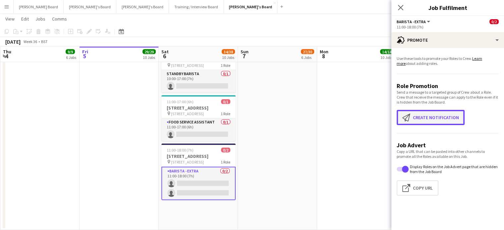
click at [440, 124] on button "Create notification Create notification" at bounding box center [431, 117] width 68 height 15
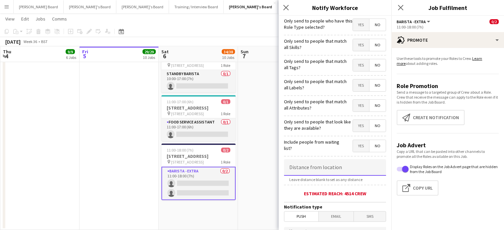
click at [339, 172] on input at bounding box center [335, 167] width 102 height 17
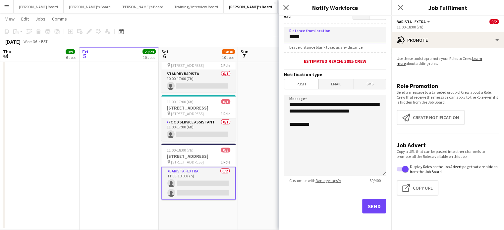
scroll to position [134, 0]
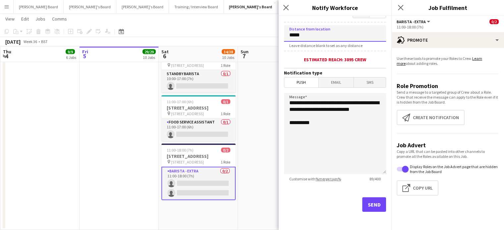
type input "*****"
click at [368, 201] on button "Send" at bounding box center [374, 205] width 24 height 15
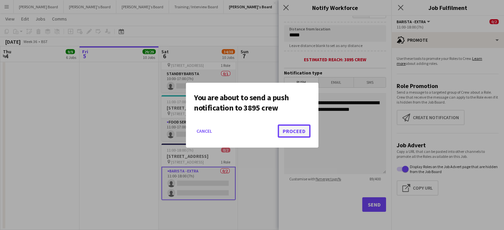
click at [300, 125] on button "Proceed" at bounding box center [294, 131] width 33 height 13
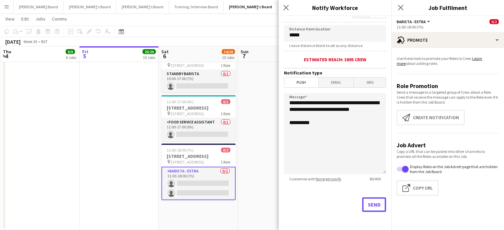
scroll to position [1490, 0]
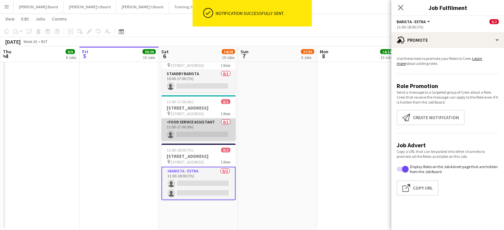
drag, startPoint x: 208, startPoint y: 136, endPoint x: 235, endPoint y: 140, distance: 27.1
click at [208, 136] on app-card-role "Food Service Assistant 0/1 11:00-17:00 (6h) single-neutral-actions" at bounding box center [198, 130] width 74 height 23
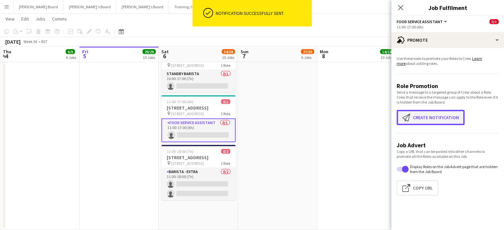
click at [421, 116] on button "Create notification Create notification" at bounding box center [431, 117] width 68 height 15
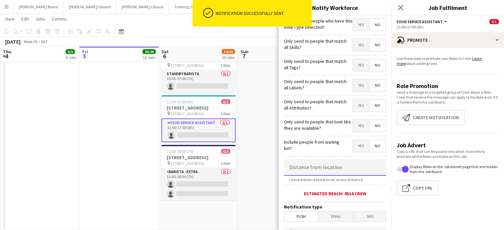
click at [359, 169] on input at bounding box center [335, 167] width 102 height 17
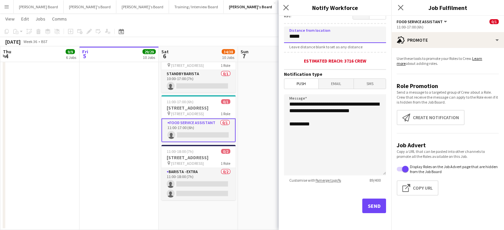
scroll to position [134, 0]
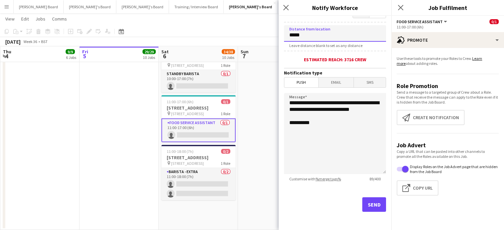
type input "*****"
click at [372, 207] on button "Send" at bounding box center [374, 205] width 24 height 15
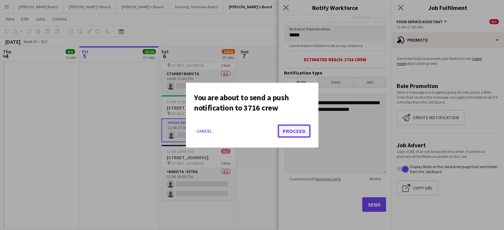
click at [293, 127] on button "Proceed" at bounding box center [294, 131] width 33 height 13
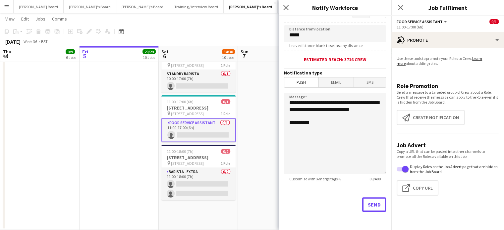
scroll to position [1490, 0]
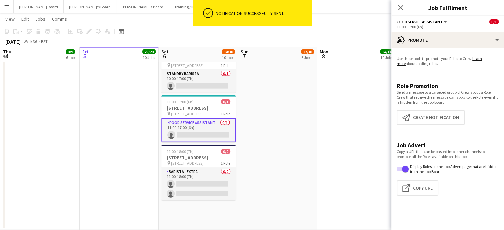
click at [262, 126] on app-date-cell "09:00-18:30 (9h30m) 18/20 RHS Wisley Gardens, Wisley Ln, Woking GU23 6QB pin Wo…" at bounding box center [277, 44] width 79 height 372
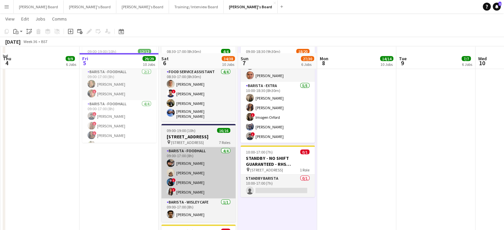
scroll to position [1313, 0]
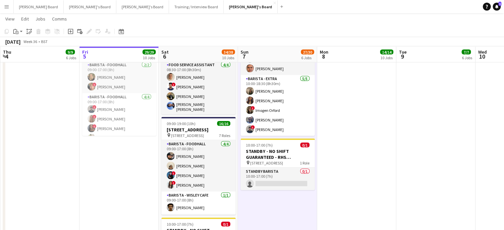
drag, startPoint x: 288, startPoint y: 205, endPoint x: 299, endPoint y: 234, distance: 30.9
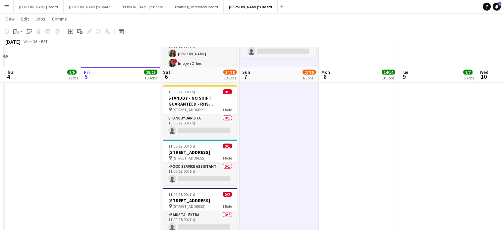
scroll to position [1490, 0]
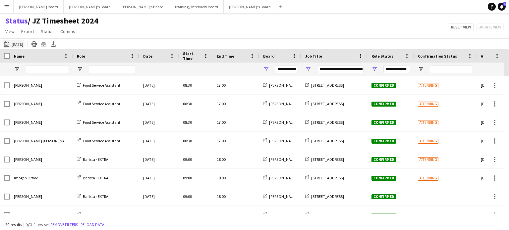
click at [25, 42] on button "05-09-2025 to 11-09-2025 Tomorrow" at bounding box center [14, 44] width 22 height 8
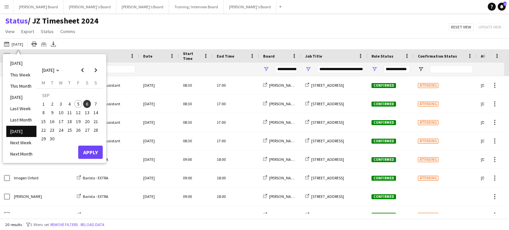
click at [85, 107] on tbody "SEP 1 2 3 4 5 6 7 8 9 10 11 12 13 14 15 16 17 18 19 20 21 22 23 24 25 26 27 28 …" at bounding box center [69, 117] width 61 height 52
click at [87, 100] on span "6" at bounding box center [87, 104] width 8 height 8
click at [92, 151] on button "Apply" at bounding box center [90, 152] width 25 height 13
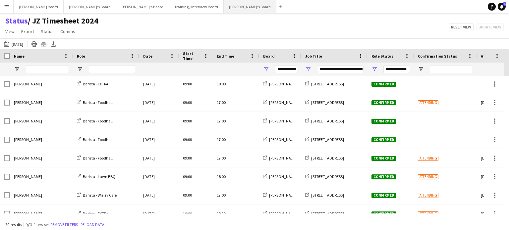
scroll to position [68, 0]
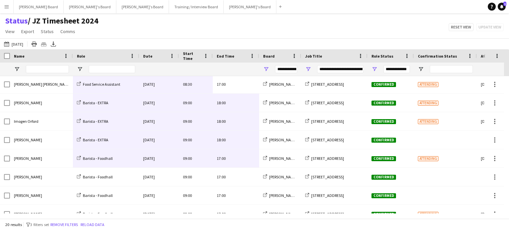
drag, startPoint x: 244, startPoint y: 84, endPoint x: 106, endPoint y: 211, distance: 186.9
click at [103, 215] on div "Crew Shift Details Date Name" at bounding box center [254, 133] width 509 height 169
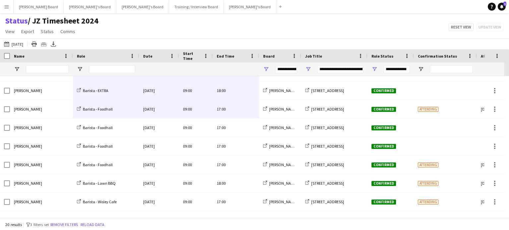
scroll to position [119, 0]
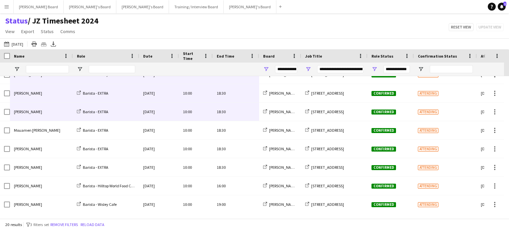
drag, startPoint x: 244, startPoint y: 88, endPoint x: 42, endPoint y: 116, distance: 203.5
click at [42, 116] on div "Manav Amolik Food Service Assistant Sat, 6 Sep 2025 08:30 17:00 Jakub's Board R…" at bounding box center [329, 28] width 659 height 371
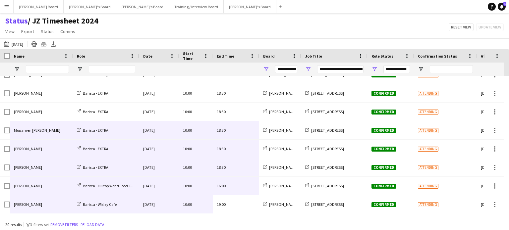
drag, startPoint x: 238, startPoint y: 208, endPoint x: 47, endPoint y: 130, distance: 206.4
click at [46, 132] on div "Manav Amolik Food Service Assistant Sat, 6 Sep 2025 08:30 17:00 Jakub's Board R…" at bounding box center [329, 28] width 659 height 371
click at [37, 7] on button "Dean's Board Close" at bounding box center [39, 6] width 50 height 13
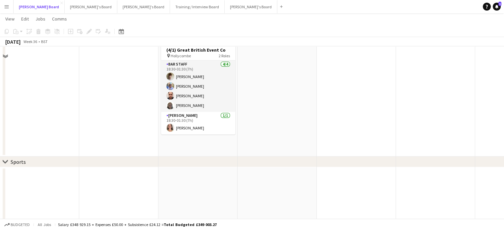
scroll to position [297, 0]
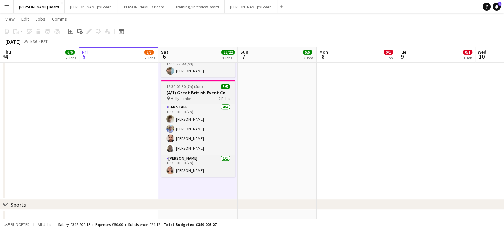
click at [187, 80] on app-job-card "18:30-01:30 (7h) (Sun) 5/5 (4/1) Great British Event Co pin Hollycombe 2 Roles …" at bounding box center [198, 128] width 74 height 97
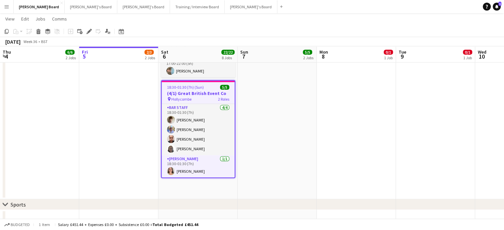
drag, startPoint x: 89, startPoint y: 28, endPoint x: 159, endPoint y: 49, distance: 73.5
click at [88, 28] on div "Edit" at bounding box center [89, 32] width 8 height 8
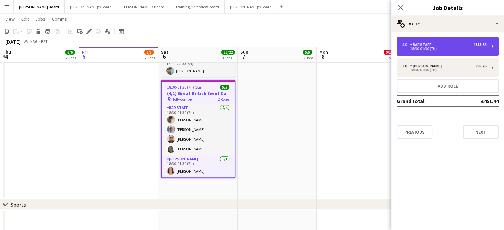
click at [463, 47] on div "18:30-01:30 (7h)" at bounding box center [444, 48] width 85 height 3
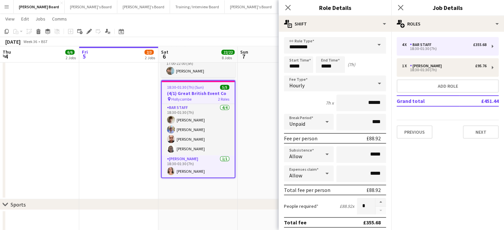
click at [378, 199] on button "button" at bounding box center [381, 202] width 11 height 9
type input "*"
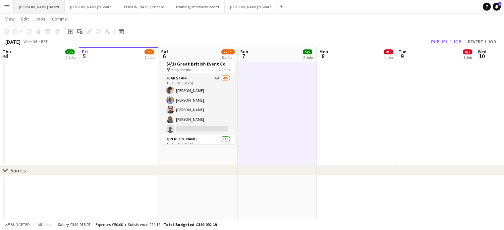
scroll to position [341, 0]
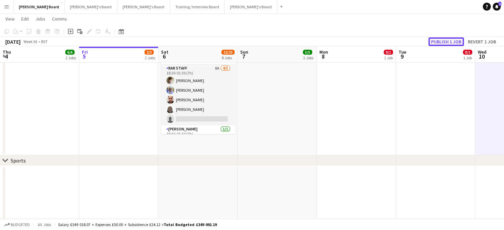
click at [445, 40] on button "Publish 1 job" at bounding box center [446, 41] width 35 height 9
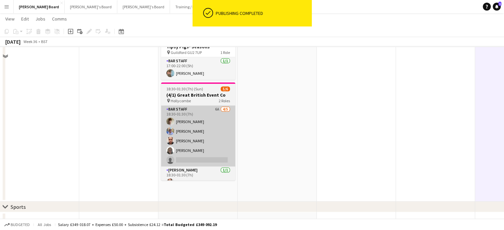
scroll to position [297, 0]
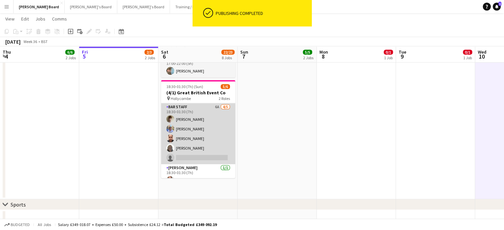
click at [207, 122] on app-card-role "BAR STAFF 6A 4/5 18:30-01:30 (7h) Benjamin Morgan Fred Barham Lee Small Matilda…" at bounding box center [198, 133] width 74 height 61
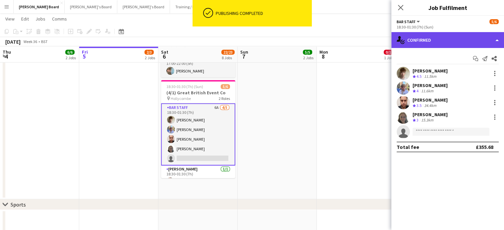
click at [413, 37] on div "single-neutral-actions-check-2 Confirmed" at bounding box center [447, 40] width 113 height 16
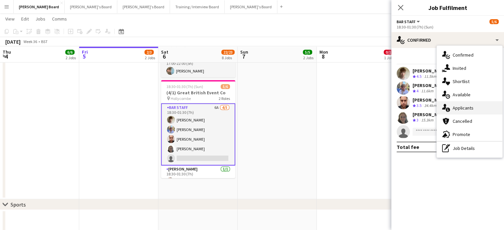
click at [479, 104] on div "single-neutral-actions-information Applicants" at bounding box center [470, 107] width 66 height 13
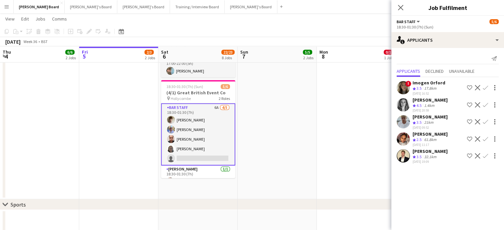
click at [438, 109] on div "Crew rating 4.5 1.4km" at bounding box center [430, 106] width 35 height 6
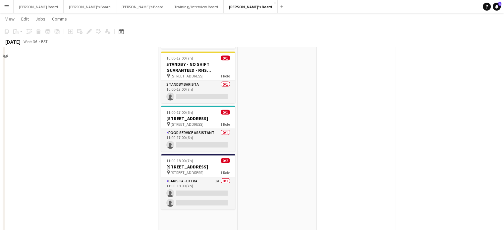
scroll to position [1490, 0]
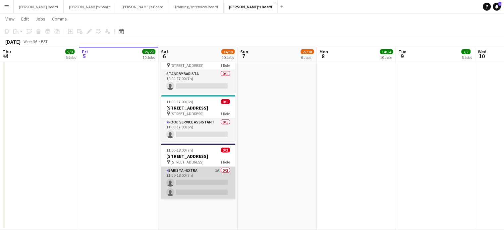
click at [224, 199] on app-card-role "Barista - EXTRA 1A 0/2 11:00-18:00 (7h) single-neutral-actions single-neutral-a…" at bounding box center [198, 183] width 74 height 32
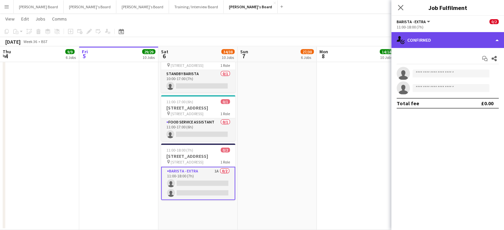
click at [447, 42] on div "single-neutral-actions-check-2 Confirmed" at bounding box center [447, 40] width 113 height 16
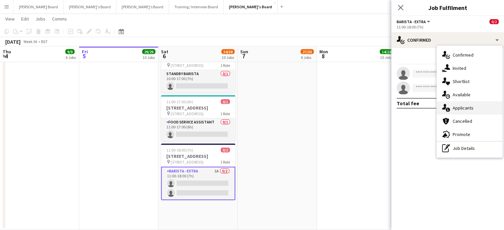
click at [472, 106] on span "Applicants" at bounding box center [463, 108] width 21 height 6
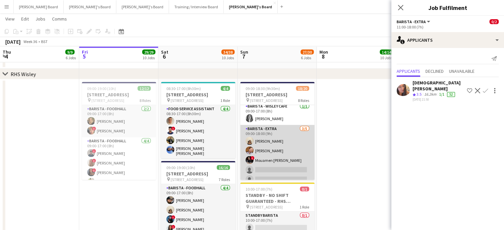
scroll to position [44, 0]
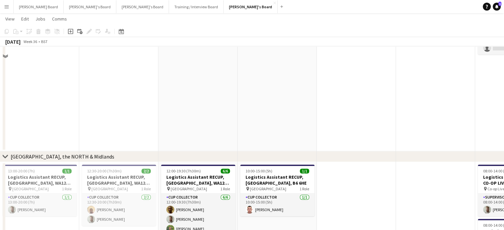
scroll to position [871, 0]
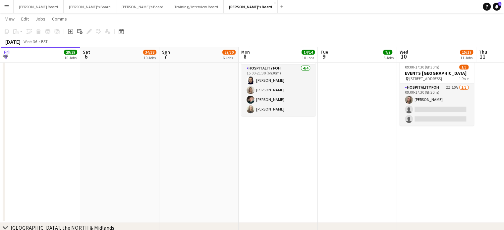
drag, startPoint x: 440, startPoint y: 158, endPoint x: 289, endPoint y: 157, distance: 150.8
click at [286, 159] on app-calendar-viewport "Tue 2 9/9 6 Jobs Wed 3 9/9 6 Jobs Thu 4 9/9 6 Jobs Fri 5 29/29 10 Jobs Sat 6 34…" at bounding box center [252, 2] width 504 height 1694
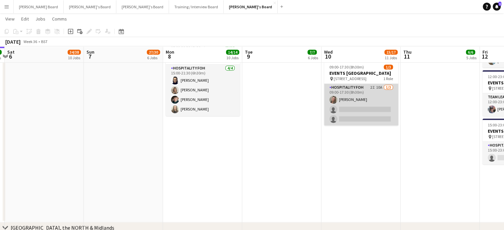
click at [369, 126] on app-card-role "Hospitality FOH 2I 10A [DATE] 09:00-17:30 (8h30m) [PERSON_NAME] single-neutral-…" at bounding box center [361, 105] width 74 height 42
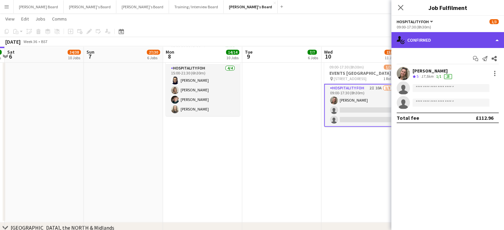
click at [433, 45] on div "single-neutral-actions-check-2 Confirmed" at bounding box center [447, 40] width 113 height 16
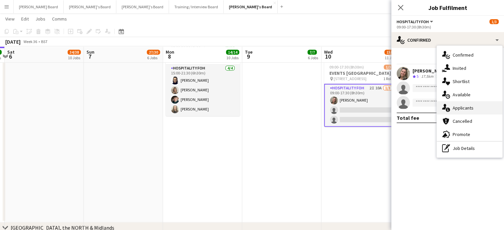
click at [475, 108] on div "single-neutral-actions-information Applicants" at bounding box center [470, 107] width 66 height 13
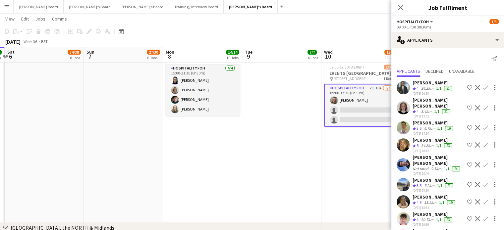
drag, startPoint x: 385, startPoint y: 144, endPoint x: 347, endPoint y: 144, distance: 37.5
click at [351, 146] on app-calendar-viewport "Wed 3 9/9 6 Jobs Thu 4 9/9 6 Jobs Fri 5 29/29 10 Jobs Sat 6 34/38 10 Jobs Sun 7…" at bounding box center [252, 2] width 504 height 1694
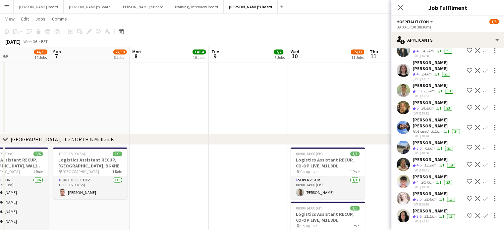
scroll to position [64, 0]
click at [444, 163] on app-skills-label "1/1" at bounding box center [441, 165] width 5 height 5
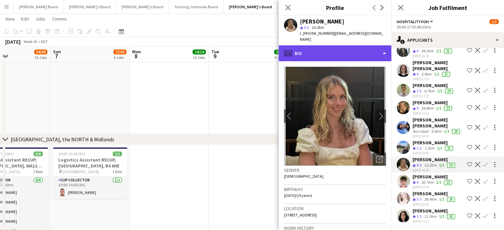
click at [345, 51] on div "profile Bio" at bounding box center [335, 53] width 113 height 16
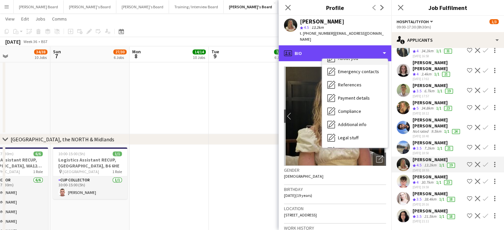
scroll to position [102, 0]
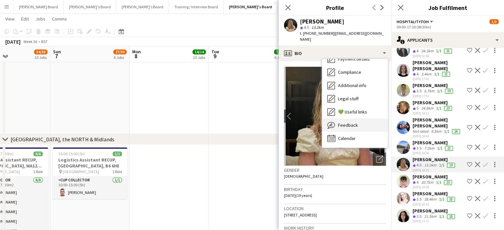
click at [362, 119] on div "Feedback Feedback" at bounding box center [355, 125] width 66 height 13
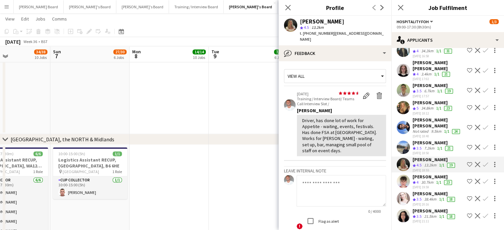
click at [436, 180] on div "1/1" at bounding box center [439, 183] width 8 height 6
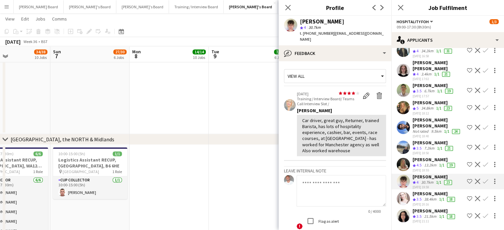
click at [483, 179] on app-icon "Confirm" at bounding box center [485, 181] width 5 height 5
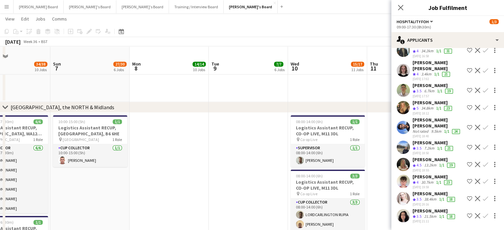
scroll to position [1004, 0]
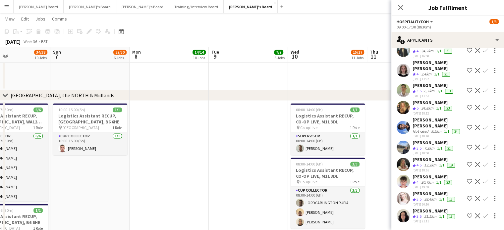
click at [483, 180] on app-icon "Confirm" at bounding box center [485, 181] width 5 height 5
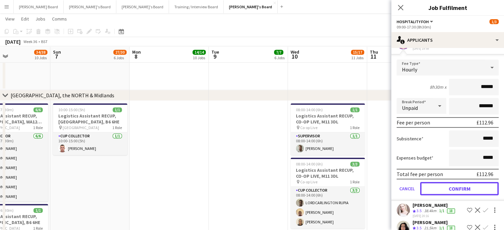
drag, startPoint x: 467, startPoint y: 195, endPoint x: 464, endPoint y: 193, distance: 3.9
click at [467, 195] on button "Confirm" at bounding box center [459, 188] width 79 height 13
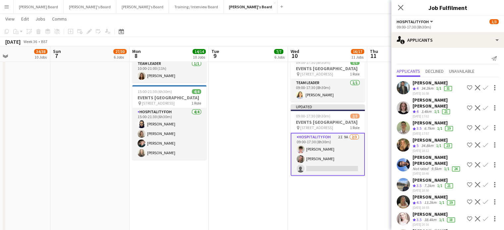
scroll to position [827, 0]
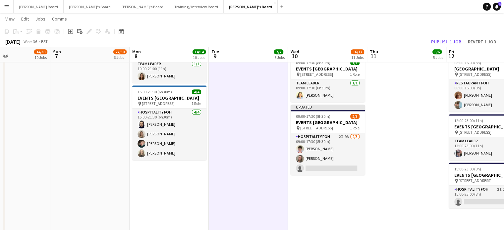
scroll to position [0, 300]
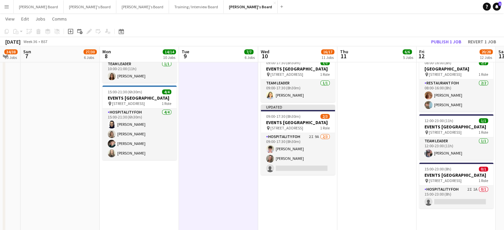
drag, startPoint x: 418, startPoint y: 161, endPoint x: 407, endPoint y: 160, distance: 11.0
click at [408, 162] on app-calendar-viewport "Wed 3 9/9 6 Jobs Thu 4 9/9 6 Jobs Fri 5 29/29 10 Jobs Sat 6 34/38 10 Jobs Sun 7…" at bounding box center [252, 46] width 504 height 1694
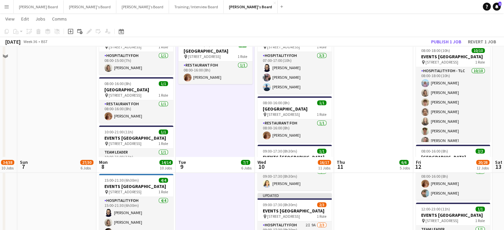
scroll to position [940, 0]
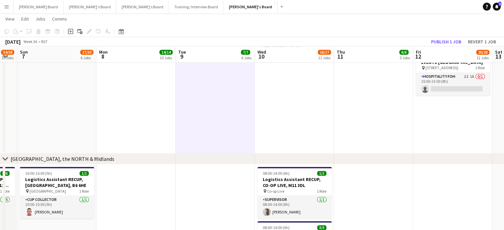
drag, startPoint x: 503, startPoint y: 161, endPoint x: 373, endPoint y: 158, distance: 130.0
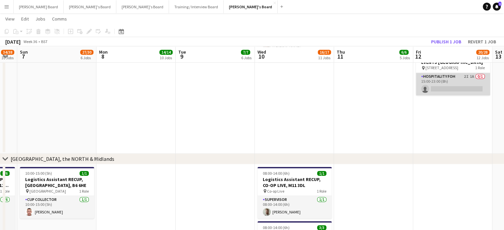
click at [441, 95] on app-card-role "Hospitality FOH 2I 1A 0/1 15:00-23:00 (8h) single-neutral-actions" at bounding box center [453, 84] width 74 height 23
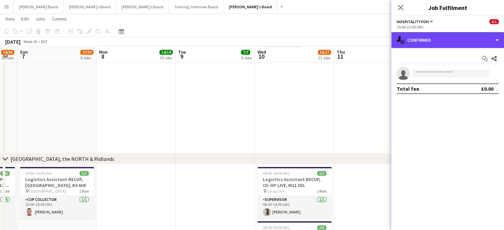
drag, startPoint x: 473, startPoint y: 41, endPoint x: 473, endPoint y: 52, distance: 10.6
click at [473, 42] on div "single-neutral-actions-check-2 Confirmed" at bounding box center [447, 40] width 113 height 16
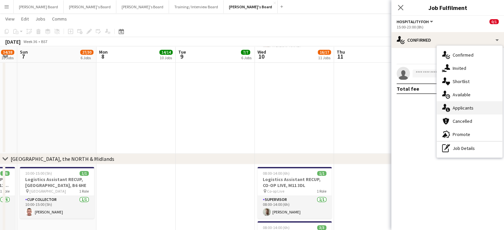
click at [483, 108] on div "single-neutral-actions-information Applicants" at bounding box center [470, 107] width 66 height 13
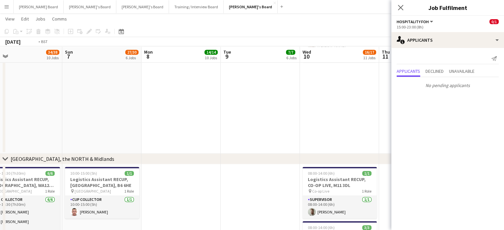
drag, startPoint x: 360, startPoint y: 130, endPoint x: 162, endPoint y: 132, distance: 197.9
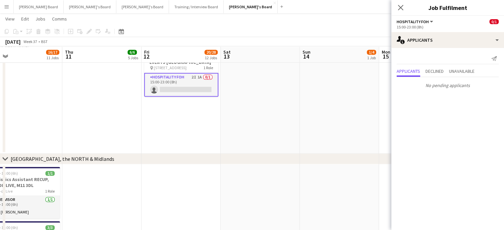
scroll to position [0, 180]
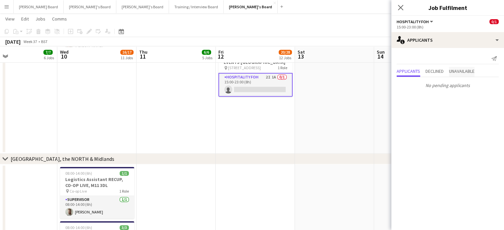
click at [454, 70] on span "Unavailable" at bounding box center [462, 71] width 26 height 5
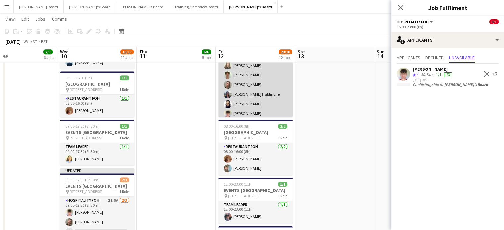
scroll to position [40, 0]
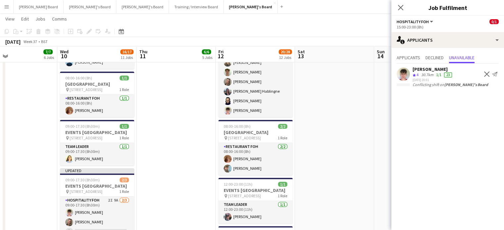
click at [490, 76] on button "Decline" at bounding box center [487, 74] width 8 height 8
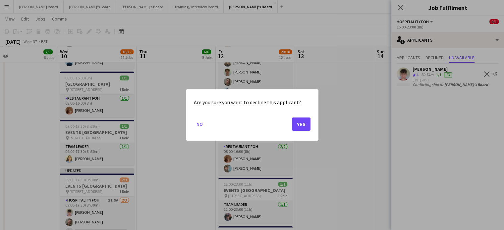
scroll to position [0, 0]
click at [301, 126] on button "Yes" at bounding box center [301, 124] width 19 height 13
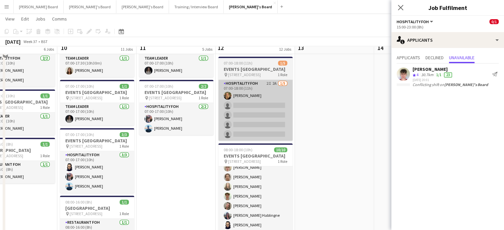
scroll to position [631, 0]
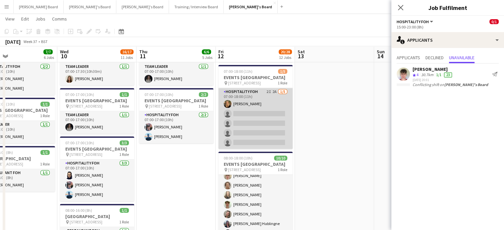
click at [273, 141] on app-card-role "Hospitality FOH 2I 2A 1/5 07:00-18:00 (11h) Emilie Baxter single-neutral-action…" at bounding box center [255, 118] width 74 height 61
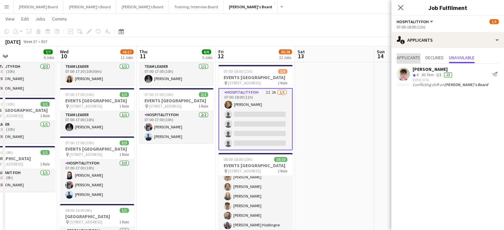
click at [401, 55] on span "Applicants" at bounding box center [409, 57] width 24 height 5
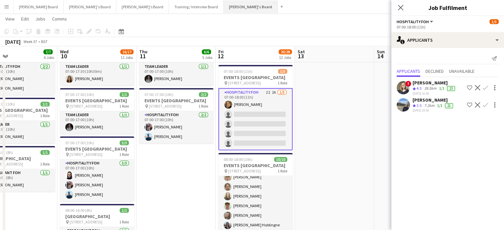
click at [224, 4] on button "[PERSON_NAME]'s Board Close" at bounding box center [251, 6] width 54 height 13
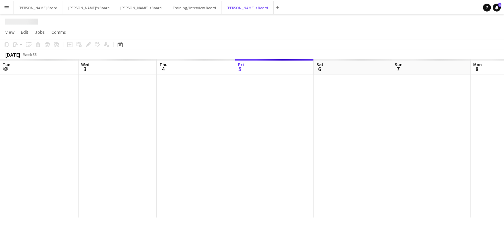
scroll to position [0, 158]
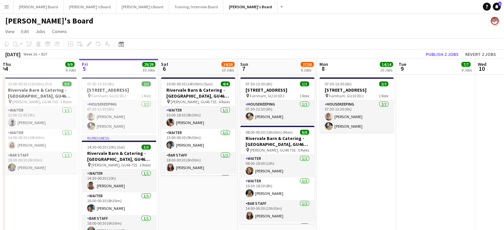
click at [437, 47] on app-toolbar "Copy Paste Paste Ctrl+V Paste with crew Ctrl+Shift+V Paste linked Job Delete Gr…" at bounding box center [252, 43] width 504 height 11
click at [437, 52] on button "Publish 2 jobs" at bounding box center [442, 54] width 38 height 9
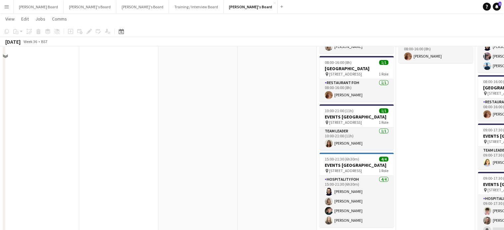
scroll to position [700, 0]
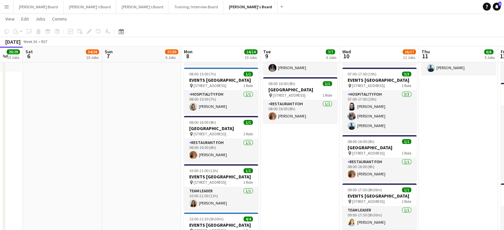
drag, startPoint x: 403, startPoint y: 153, endPoint x: 259, endPoint y: 180, distance: 146.6
click at [259, 180] on app-calendar-viewport "Tue 2 9/9 6 Jobs Wed 3 9/9 6 Jobs Thu 4 9/9 6 Jobs Fri 5 29/29 10 Jobs Sat 6 34…" at bounding box center [252, 176] width 504 height 1700
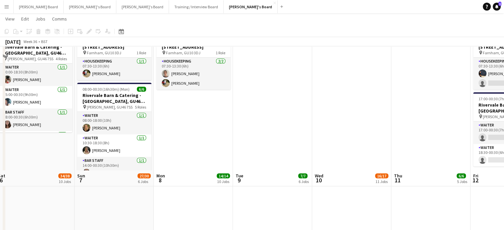
scroll to position [0, 0]
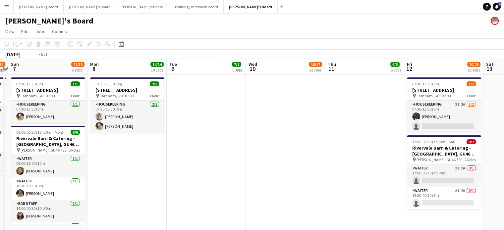
drag, startPoint x: 391, startPoint y: 144, endPoint x: 170, endPoint y: 136, distance: 221.9
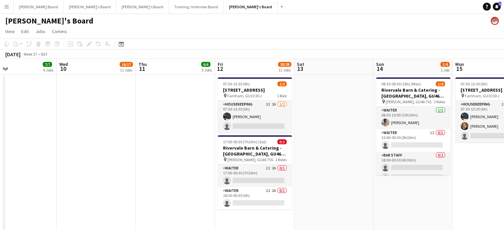
drag, startPoint x: 338, startPoint y: 172, endPoint x: 302, endPoint y: 173, distance: 36.1
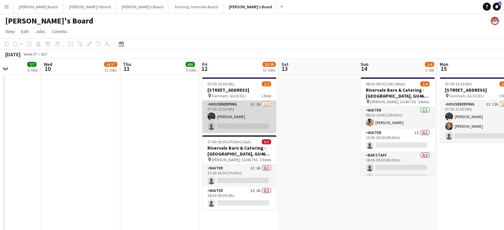
click at [244, 116] on app-card-role "Housekeeping 3I 2A 1/2 07:30-13:30 (6h) Grace ramsay single-neutral-actions" at bounding box center [239, 117] width 74 height 32
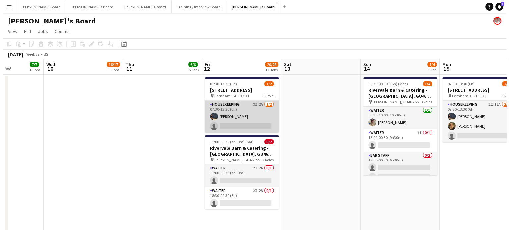
scroll to position [0, 276]
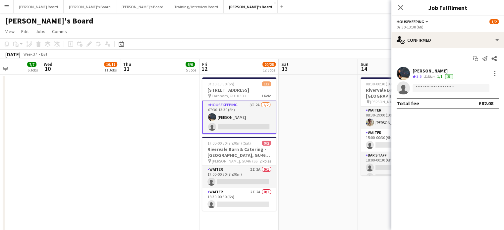
click at [52, 169] on app-date-cell at bounding box center [80, 186] width 79 height 223
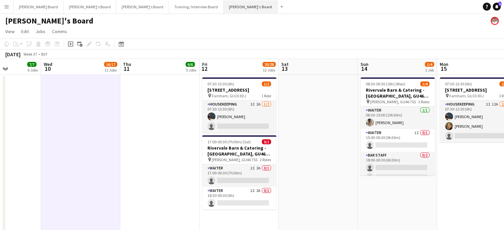
click at [224, 8] on button "[PERSON_NAME]'s Board Close" at bounding box center [251, 6] width 54 height 13
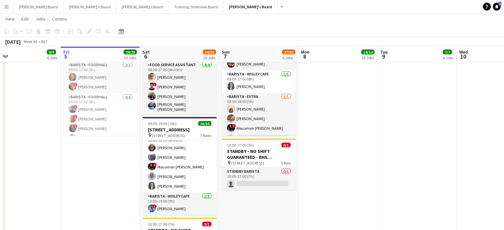
scroll to position [0, 247]
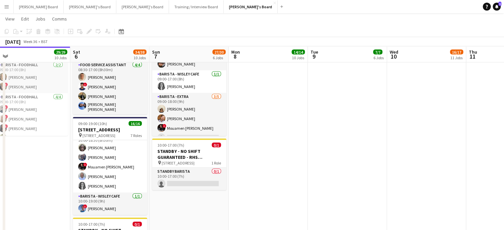
drag, startPoint x: 476, startPoint y: 136, endPoint x: 389, endPoint y: 138, distance: 87.2
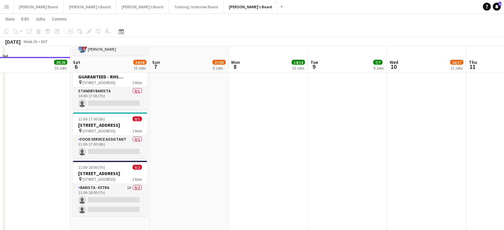
scroll to position [1490, 0]
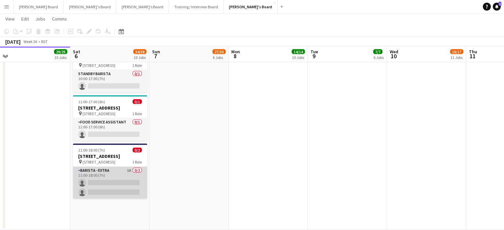
click at [107, 195] on app-card-role "Barista - EXTRA 1A 0/2 11:00-18:00 (7h) single-neutral-actions single-neutral-a…" at bounding box center [110, 183] width 74 height 32
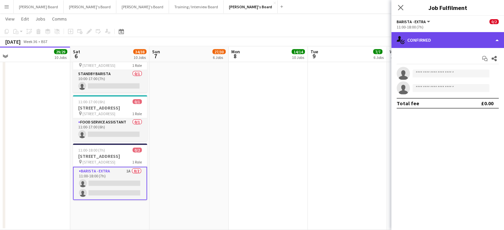
click at [439, 38] on div "single-neutral-actions-check-2 Confirmed" at bounding box center [447, 40] width 113 height 16
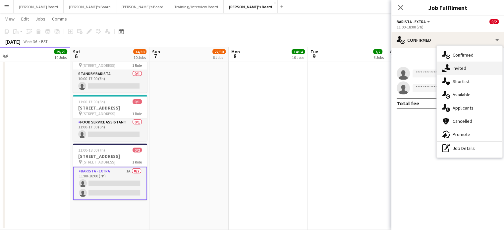
click at [469, 65] on div "single-neutral-actions-share-1 Invited" at bounding box center [470, 68] width 66 height 13
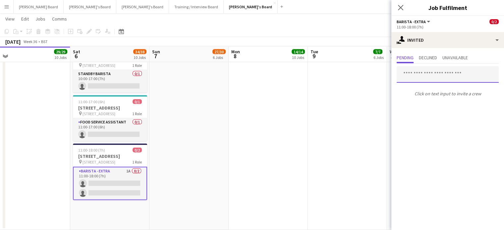
click at [426, 73] on input "text" at bounding box center [448, 74] width 102 height 17
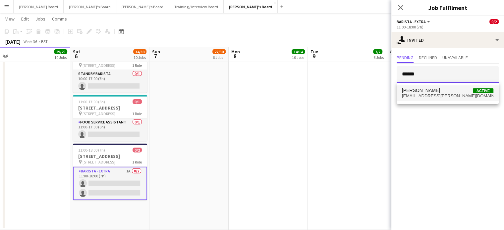
type input "******"
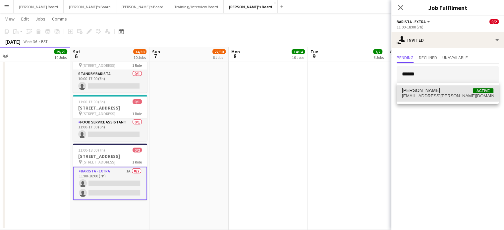
click at [410, 88] on span "Bryony Snuggs" at bounding box center [421, 91] width 38 height 6
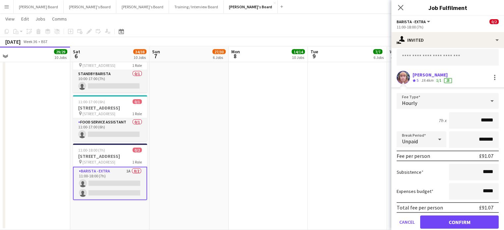
scroll to position [40, 0]
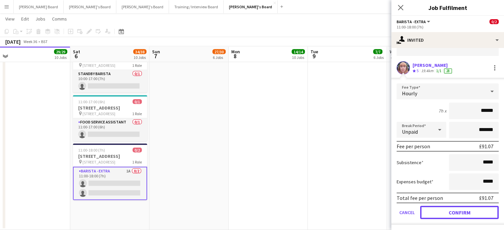
click at [444, 212] on button "Confirm" at bounding box center [459, 212] width 79 height 13
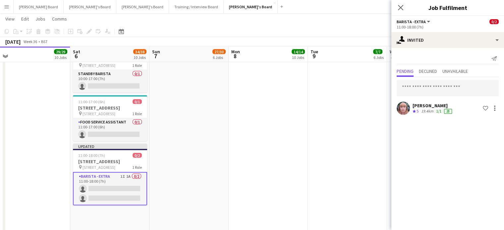
scroll to position [0, 0]
drag, startPoint x: 465, startPoint y: 96, endPoint x: 467, endPoint y: 92, distance: 4.3
click at [465, 95] on input "text" at bounding box center [448, 88] width 102 height 17
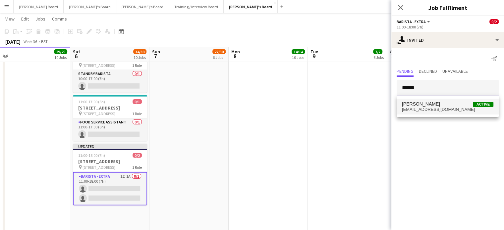
type input "******"
click at [447, 103] on span "Alexandra Ingram Active" at bounding box center [447, 104] width 91 height 6
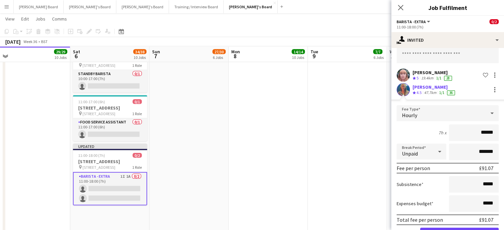
scroll to position [55, 0]
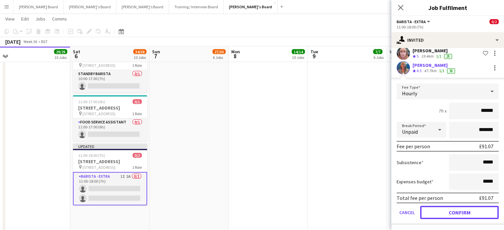
click at [458, 208] on button "Confirm" at bounding box center [459, 212] width 79 height 13
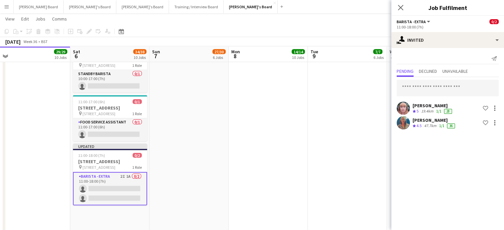
drag, startPoint x: 264, startPoint y: 110, endPoint x: 267, endPoint y: 105, distance: 6.0
click at [264, 110] on app-date-cell at bounding box center [268, 46] width 79 height 377
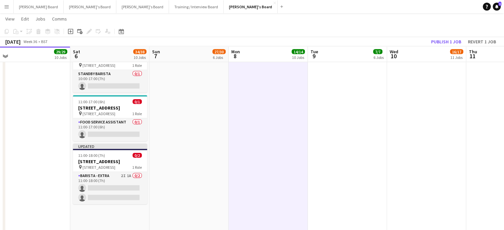
click at [447, 37] on div "September 2025 Week 36 • BST Publish 1 job Revert 1 job" at bounding box center [252, 41] width 504 height 9
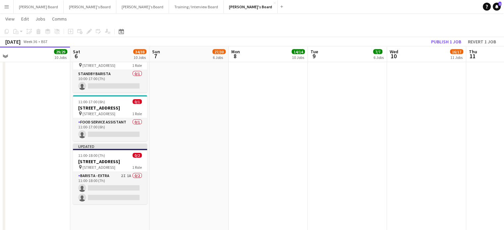
click at [445, 46] on div "September 2025 Week 36 • BST Publish 1 job Revert 1 job" at bounding box center [252, 41] width 504 height 9
click at [454, 49] on div "16/17" at bounding box center [456, 52] width 13 height 6
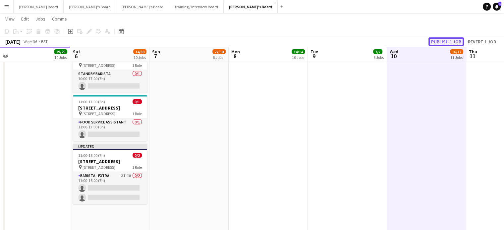
click at [453, 41] on button "Publish 1 job" at bounding box center [446, 41] width 35 height 9
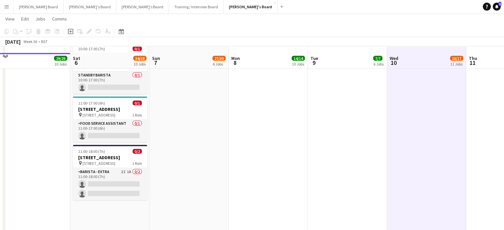
scroll to position [1495, 0]
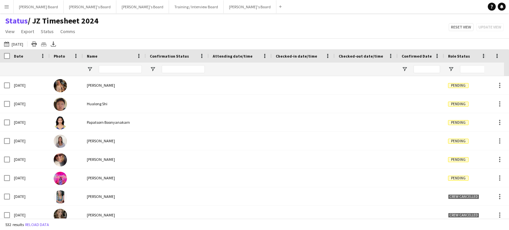
type input "**********"
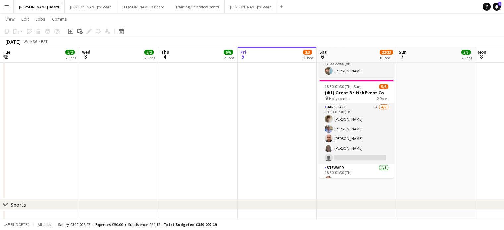
scroll to position [0, 158]
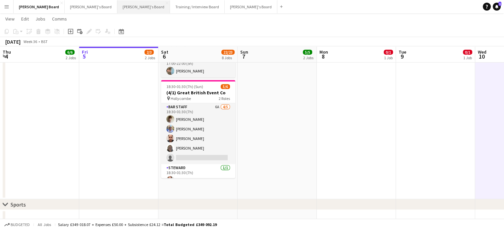
click at [119, 6] on button "[PERSON_NAME]'s Board Close" at bounding box center [143, 6] width 53 height 13
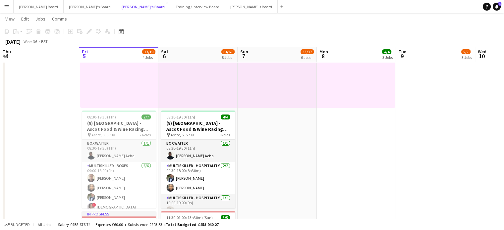
scroll to position [88, 0]
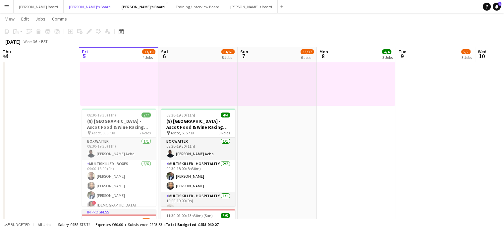
drag, startPoint x: 76, startPoint y: 2, endPoint x: 241, endPoint y: 11, distance: 165.9
click at [76, 2] on button "[PERSON_NAME]'s Board Close" at bounding box center [90, 6] width 53 height 13
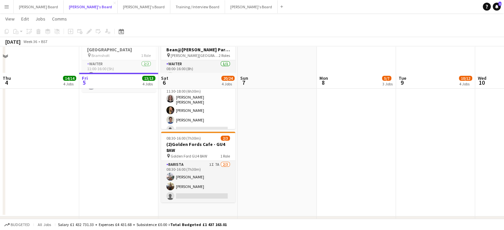
scroll to position [88, 0]
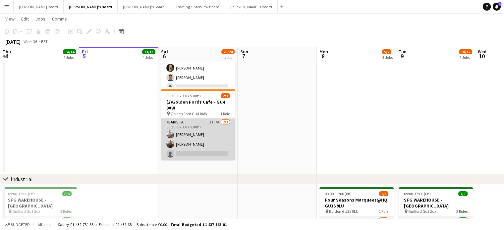
click at [198, 151] on app-card-role "Barista 1I 7A [DATE] 08:30-16:00 (7h30m) [PERSON_NAME] [PERSON_NAME] single-neu…" at bounding box center [198, 140] width 74 height 42
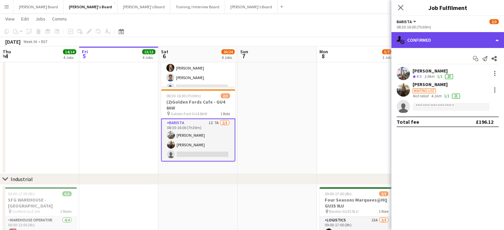
click at [451, 37] on div "single-neutral-actions-check-2 Confirmed" at bounding box center [447, 40] width 113 height 16
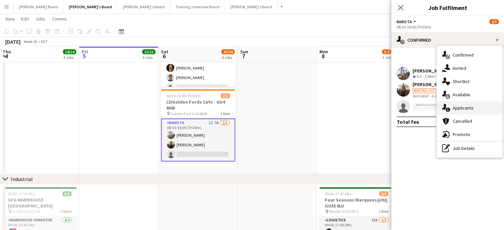
click at [483, 110] on div "single-neutral-actions-information Applicants" at bounding box center [470, 107] width 66 height 13
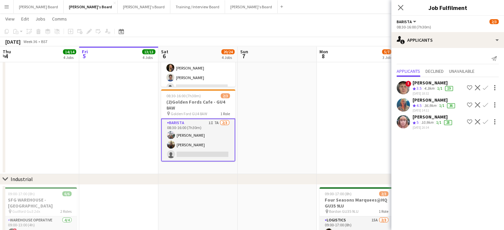
click at [413, 123] on app-icon "Crew rating" at bounding box center [414, 123] width 3 height 5
